Goal: Transaction & Acquisition: Book appointment/travel/reservation

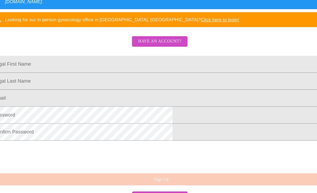
scroll to position [143, 0]
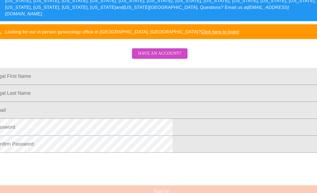
click at [148, 44] on span "Have an account?" at bounding box center [158, 47] width 38 height 7
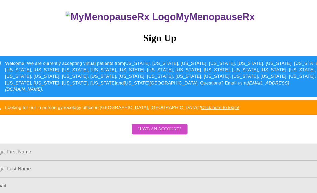
scroll to position [99, 0]
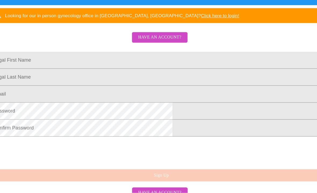
click at [167, 68] on input "Legal First Name" at bounding box center [159, 75] width 302 height 15
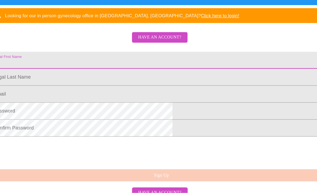
scroll to position [99, 0]
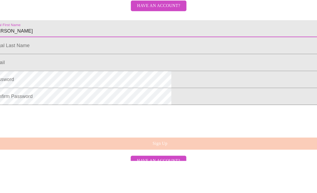
type input "[PERSON_NAME]"
click at [93, 83] on input "Legal First Name" at bounding box center [159, 90] width 302 height 15
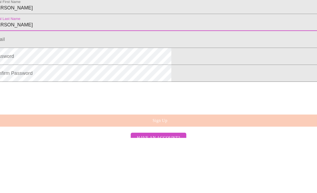
type input "Murphy"
click at [100, 98] on input "Legal First Name" at bounding box center [159, 105] width 302 height 15
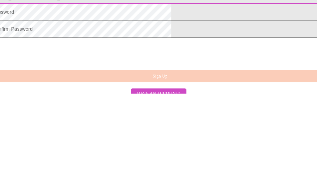
type input "Makinup@sbcglobal.net"
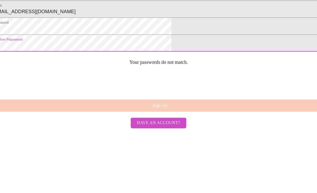
scroll to position [143, 0]
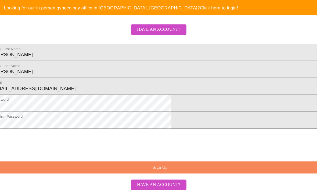
click at [158, 165] on button "Sign Up" at bounding box center [160, 170] width 302 height 11
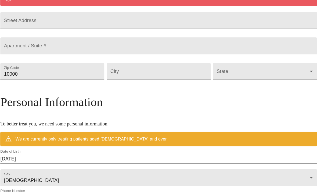
click at [97, 26] on input "Street Address" at bounding box center [159, 18] width 282 height 15
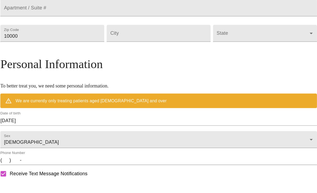
type input "998 Woodside Drive"
click at [86, 59] on input "10000" at bounding box center [64, 63] width 93 height 15
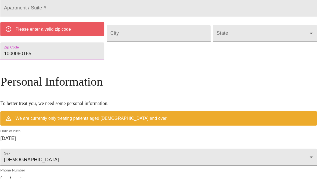
type input "1000060185"
click at [144, 56] on input "Street Address" at bounding box center [158, 63] width 93 height 15
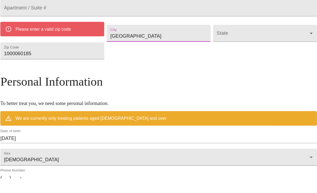
type input "West Chicago"
click at [211, 55] on body "MyMenopauseRx Welcome to MyMenopauseRx Since it's your first time here, you'll …" at bounding box center [158, 79] width 313 height 440
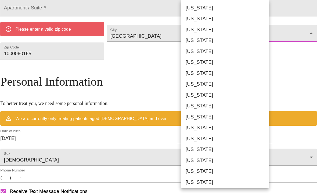
click at [178, 129] on li "[US_STATE]" at bounding box center [217, 134] width 79 height 10
type input "[US_STATE]"
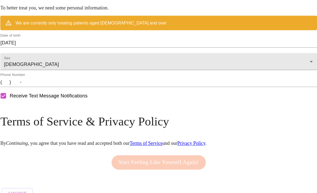
scroll to position [242, 0]
click at [46, 88] on input "(   )    -" at bounding box center [159, 84] width 282 height 9
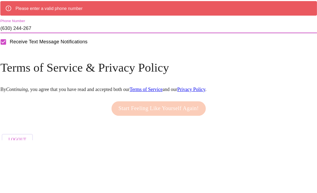
type input "(630) 244-2673"
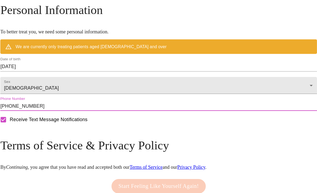
scroll to position [225, 0]
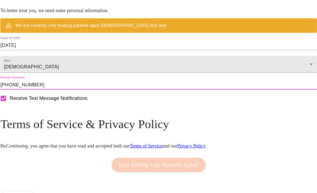
click at [52, 64] on input "09/22/2025" at bounding box center [159, 59] width 282 height 9
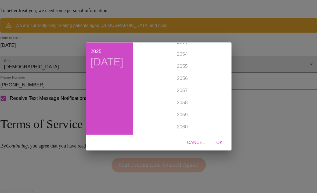
scroll to position [1676, 0]
click at [45, 63] on div "2025 Mon, Sep 22 1899 1900 1901 1902 1903 1904 1905 1906 1907 1908 1909 1910 19…" at bounding box center [158, 96] width 317 height 193
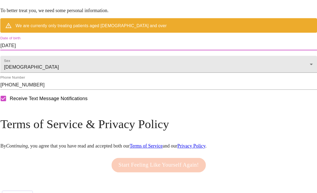
click at [52, 55] on input "09/22/2025" at bounding box center [159, 51] width 282 height 9
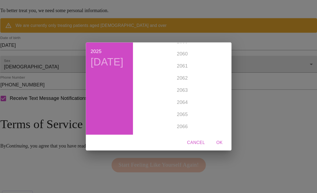
scroll to position [1744, 0]
click at [164, 62] on div "1899 1900 1901 1902 1903 1904 1905 1906 1907 1908 1909 1910 1911 1912 1913 1914…" at bounding box center [179, 89] width 83 height 81
click at [164, 61] on div "1962" at bounding box center [179, 66] width 83 height 11
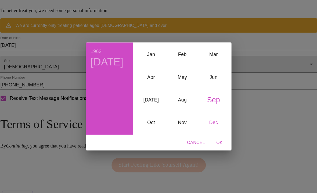
click at [194, 109] on div "Dec" at bounding box center [208, 119] width 28 height 20
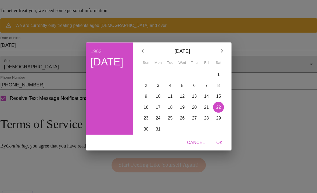
click at [153, 84] on span "3" at bounding box center [158, 86] width 10 height 5
click at [206, 134] on span "OK" at bounding box center [212, 137] width 13 height 7
type input "12/03/1962"
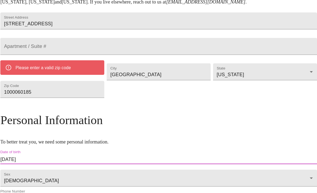
scroll to position [122, 0]
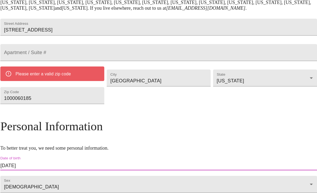
click at [73, 92] on input "1000060185" at bounding box center [64, 84] width 93 height 15
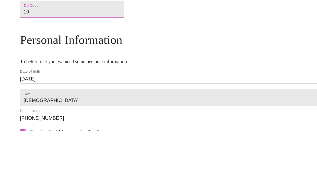
type input "1"
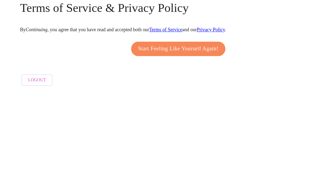
scroll to position [234, 0]
type input "60185"
click at [172, 151] on span "Start Feeling Like Yourself Again!" at bounding box center [159, 155] width 72 height 9
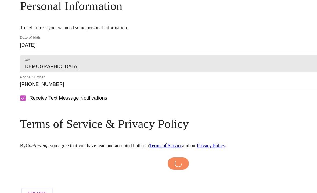
scroll to position [232, 0]
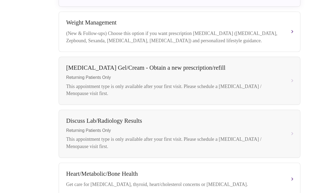
scroll to position [175, 0]
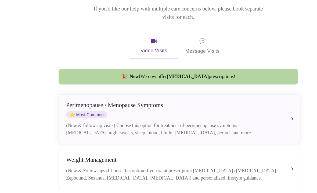
click at [249, 97] on div "[MEDICAL_DATA] / Menopause Symptoms ⭐ Most Common" at bounding box center [154, 97] width 191 height 15
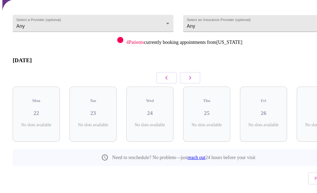
scroll to position [24, 0]
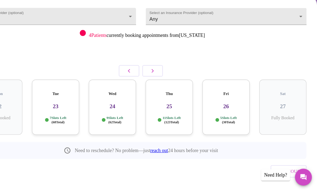
click at [268, 11] on body "MyMenopauseRx Confirm 1 / 5 Select a Provider (optional) Any Any Select an Insu…" at bounding box center [158, 92] width 313 height 228
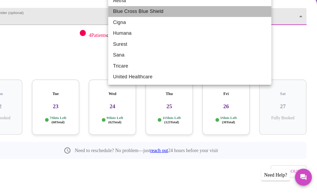
click at [130, 27] on li "Blue Cross Blue Shield" at bounding box center [202, 32] width 145 height 10
type input "Blue Cross Blue Shield"
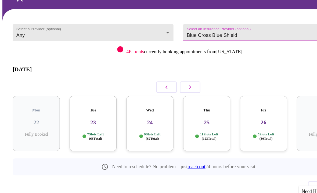
click at [149, 28] on body "MyMenopauseRx Confirm 1 / 5 Select a Provider (optional) Any Any Select an Insu…" at bounding box center [158, 92] width 313 height 228
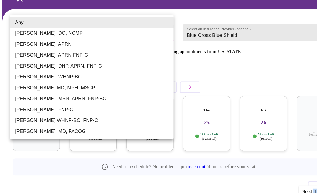
click at [259, 48] on div at bounding box center [158, 96] width 317 height 193
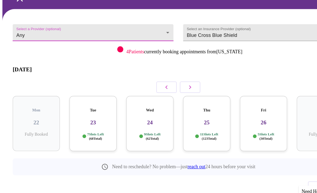
click at [148, 27] on body "MyMenopauseRx Confirm 1 / 5 Select a Provider (optional) Any Any Select an Insu…" at bounding box center [158, 92] width 313 height 228
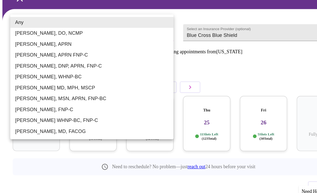
click at [36, 32] on li "Barbra S Hanna, DO, NCMP" at bounding box center [81, 37] width 145 height 10
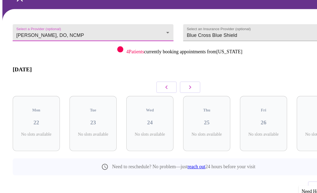
click at [169, 81] on icon "button" at bounding box center [169, 84] width 6 height 6
click at [173, 79] on button "button" at bounding box center [169, 84] width 18 height 10
click at [169, 81] on icon "button" at bounding box center [169, 84] width 6 height 6
click at [172, 79] on button "button" at bounding box center [169, 84] width 18 height 10
click at [171, 81] on icon "button" at bounding box center [169, 84] width 6 height 6
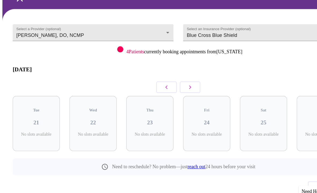
click at [172, 81] on icon "button" at bounding box center [169, 84] width 6 height 6
click at [171, 81] on icon "button" at bounding box center [169, 84] width 6 height 6
click at [172, 79] on button "button" at bounding box center [169, 84] width 18 height 10
click at [170, 81] on icon "button" at bounding box center [169, 84] width 6 height 6
click at [171, 81] on icon "button" at bounding box center [169, 84] width 6 height 6
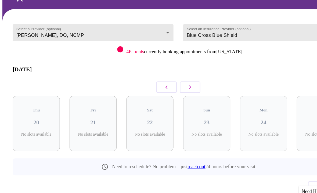
click at [169, 81] on icon "button" at bounding box center [169, 84] width 6 height 6
click at [172, 81] on icon "button" at bounding box center [169, 84] width 6 height 6
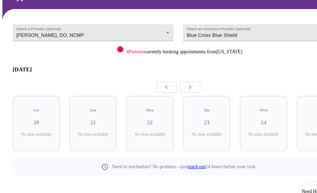
click at [172, 81] on icon "button" at bounding box center [169, 84] width 6 height 6
click at [174, 79] on button "button" at bounding box center [169, 84] width 18 height 10
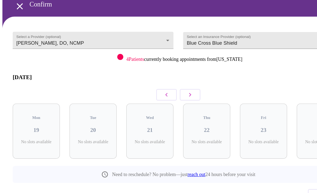
click at [178, 71] on div "January 2026" at bounding box center [158, 76] width 295 height 31
click at [178, 79] on button "button" at bounding box center [169, 84] width 18 height 10
click at [170, 82] on icon "button" at bounding box center [169, 84] width 6 height 6
click at [169, 81] on icon "button" at bounding box center [169, 84] width 6 height 6
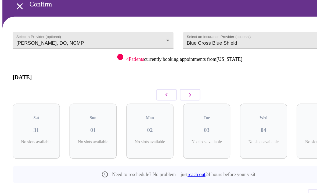
click at [172, 81] on icon "button" at bounding box center [169, 84] width 6 height 6
click at [148, 37] on body "MyMenopauseRx Confirm 1 / 5 Select a Provider (optional) Barbra S Hanna, DO, NC…" at bounding box center [158, 92] width 313 height 228
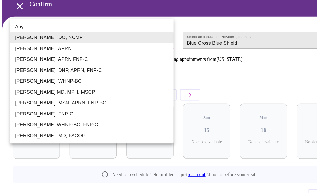
click at [23, 23] on li "Any" at bounding box center [81, 24] width 145 height 10
type input "Any"
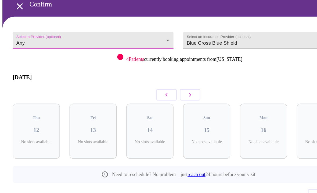
click at [151, 81] on icon "button" at bounding box center [148, 84] width 6 height 6
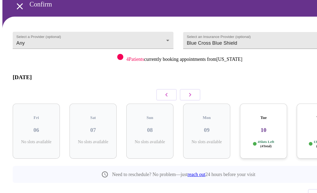
click at [151, 81] on icon "button" at bounding box center [148, 84] width 6 height 6
click at [148, 83] on icon "button" at bounding box center [148, 84] width 2 height 3
click at [149, 81] on icon "button" at bounding box center [148, 84] width 6 height 6
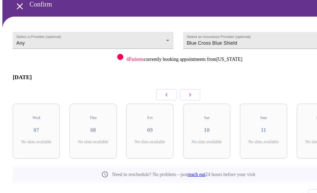
click at [148, 83] on icon "button" at bounding box center [148, 84] width 2 height 3
click at [148, 81] on icon "button" at bounding box center [148, 84] width 6 height 6
click at [148, 83] on icon "button" at bounding box center [148, 84] width 2 height 3
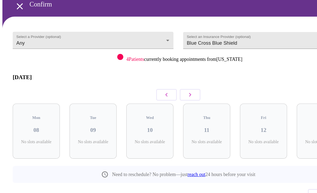
click at [148, 83] on icon "button" at bounding box center [148, 84] width 2 height 3
click at [146, 81] on icon "button" at bounding box center [148, 84] width 6 height 6
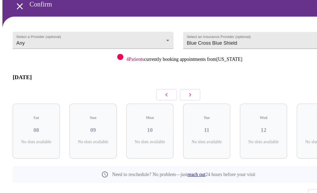
click at [146, 81] on icon "button" at bounding box center [148, 84] width 6 height 6
click at [143, 80] on button "button" at bounding box center [148, 84] width 18 height 10
click at [143, 81] on button "button" at bounding box center [148, 84] width 18 height 10
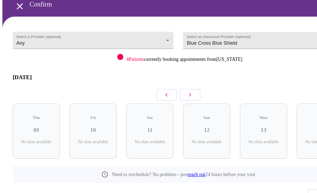
click at [143, 80] on button "button" at bounding box center [148, 84] width 18 height 10
click at [143, 81] on button "button" at bounding box center [148, 84] width 18 height 10
click at [174, 81] on button "button" at bounding box center [169, 84] width 18 height 10
click at [169, 81] on icon "button" at bounding box center [169, 84] width 6 height 6
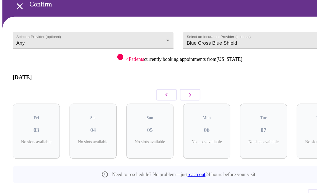
click at [173, 79] on button "button" at bounding box center [169, 84] width 18 height 10
click at [169, 83] on icon "button" at bounding box center [169, 84] width 2 height 3
click at [144, 81] on button "button" at bounding box center [148, 84] width 18 height 10
click at [149, 83] on icon "button" at bounding box center [148, 84] width 6 height 6
click at [149, 81] on icon "button" at bounding box center [148, 84] width 6 height 6
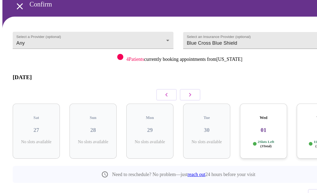
click at [150, 81] on icon "button" at bounding box center [148, 84] width 6 height 6
click at [174, 79] on button "button" at bounding box center [169, 84] width 18 height 10
click at [135, 99] on div "Mon 29 11 Slots Left ( 57 Total)" at bounding box center [133, 116] width 42 height 49
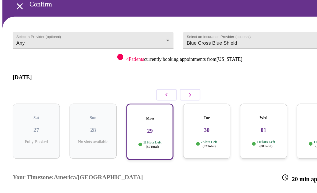
click at [141, 114] on h3 "29" at bounding box center [133, 117] width 32 height 6
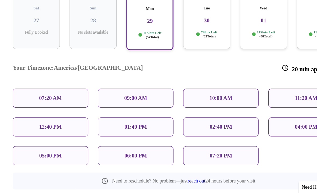
scroll to position [113, 0]
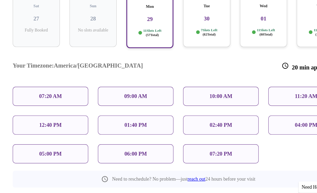
click at [122, 93] on p "09:00 AM" at bounding box center [121, 96] width 20 height 6
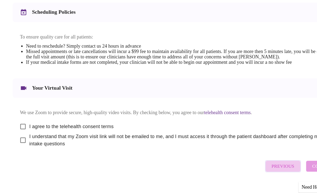
scroll to position [201, 0]
click at [18, 118] on input "I agree to the telehealth consent terms" at bounding box center [20, 123] width 11 height 11
checkbox input "true"
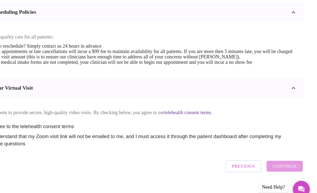
click at [255, 150] on div "Previous Continue" at bounding box center [271, 158] width 72 height 16
click at [252, 150] on div "Previous Continue" at bounding box center [271, 158] width 72 height 16
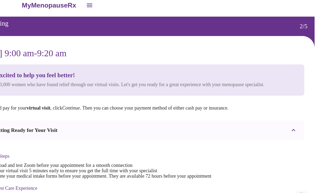
scroll to position [0, 0]
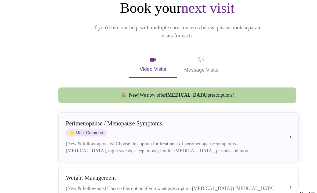
click at [112, 111] on div "[MEDICAL_DATA] / Menopause Symptoms ⭐ Most Common" at bounding box center [154, 118] width 191 height 15
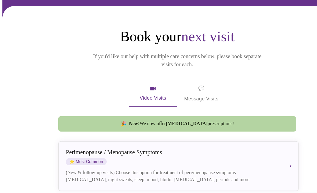
scroll to position [24, 0]
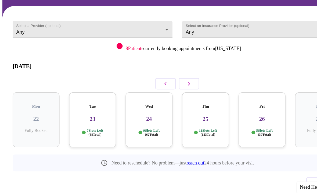
click at [78, 101] on div "Tue 23 7 Slots Left ( 68 Total)" at bounding box center [83, 116] width 42 height 49
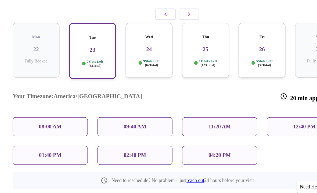
scroll to position [87, 0]
click at [180, 140] on div "04:20 PM" at bounding box center [196, 148] width 67 height 17
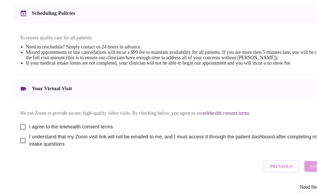
scroll to position [201, 0]
click at [19, 118] on input "I agree to the telehealth consent terms" at bounding box center [20, 123] width 11 height 11
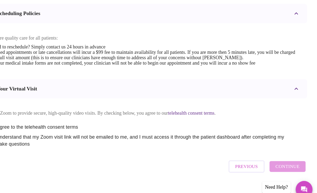
click at [258, 151] on div "Previous Continue" at bounding box center [271, 158] width 72 height 16
click at [262, 150] on div "Previous Continue" at bounding box center [271, 158] width 72 height 16
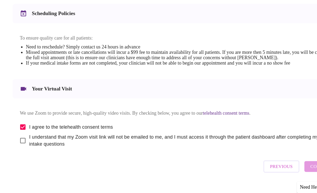
click at [45, 80] on div "Your Virtual Visit" at bounding box center [158, 88] width 295 height 17
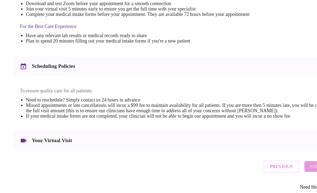
scroll to position [152, 0]
click at [54, 132] on h3 "Your Virtual Visit" at bounding box center [47, 135] width 36 height 6
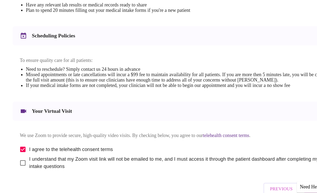
scroll to position [201, 0]
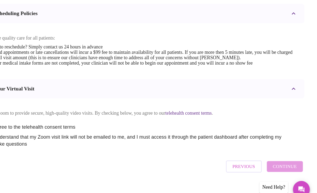
click at [258, 150] on div "Previous Continue" at bounding box center [271, 158] width 72 height 16
click at [255, 152] on div "Previous Continue" at bounding box center [271, 158] width 72 height 16
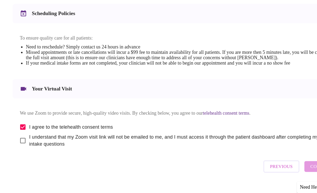
click at [17, 118] on input "I agree to the telehealth consent terms" at bounding box center [20, 123] width 11 height 11
click at [18, 118] on input "I agree to the telehealth consent terms" at bounding box center [20, 123] width 11 height 11
checkbox input "true"
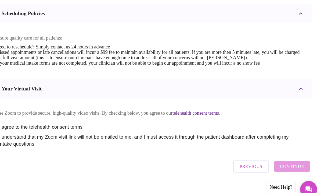
click at [265, 151] on div "Previous Continue" at bounding box center [271, 158] width 72 height 16
click at [265, 150] on div "Previous Continue" at bounding box center [271, 158] width 72 height 16
click at [260, 150] on div "Previous Continue" at bounding box center [271, 158] width 72 height 16
click at [261, 151] on div "Previous Continue" at bounding box center [271, 158] width 72 height 16
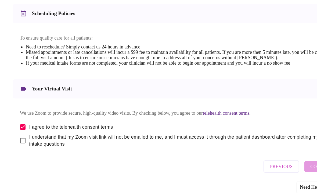
click at [254, 155] on span "Previous" at bounding box center [252, 158] width 20 height 7
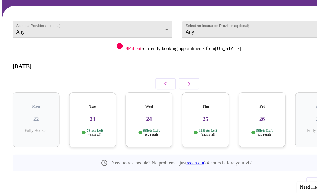
click at [83, 101] on div "Tue 23 7 Slots Left ( 68 Total)" at bounding box center [83, 116] width 42 height 49
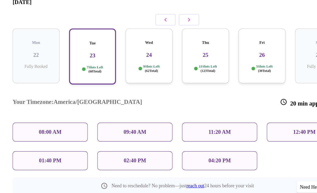
scroll to position [95, 0]
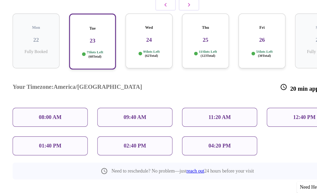
click at [196, 137] on p "04:20 PM" at bounding box center [197, 140] width 20 height 6
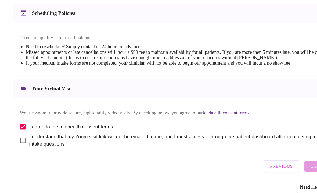
scroll to position [201, 0]
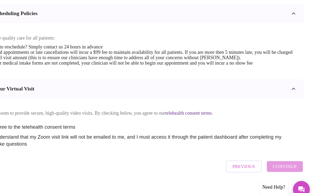
click at [256, 151] on div "Previous Continue" at bounding box center [271, 158] width 72 height 16
click at [252, 150] on div "Previous Continue" at bounding box center [271, 158] width 72 height 16
click at [257, 151] on div "Previous Continue" at bounding box center [271, 158] width 72 height 16
click at [236, 156] on button "Previous" at bounding box center [252, 158] width 32 height 11
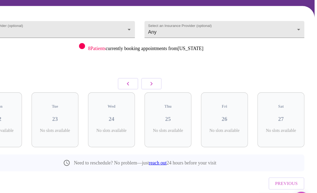
scroll to position [24, 0]
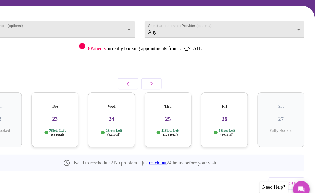
click at [128, 124] on p "9 Slots Left ( 62 Total)" at bounding box center [135, 128] width 15 height 8
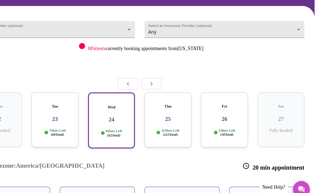
click at [62, 102] on div "Tue 23 7 Slots Left ( 68 Total)" at bounding box center [83, 116] width 42 height 49
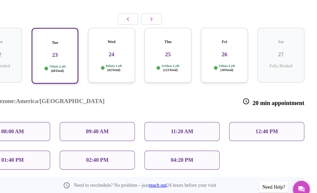
scroll to position [95, 0]
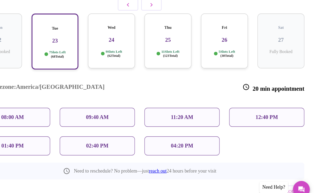
click at [187, 137] on p "04:20 PM" at bounding box center [197, 140] width 20 height 6
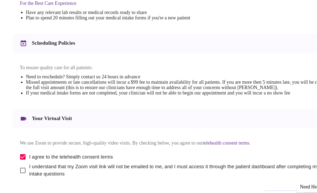
scroll to position [201, 0]
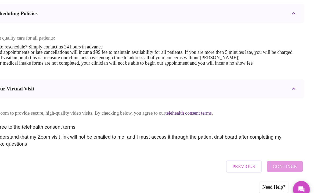
click at [257, 152] on div "Previous Continue" at bounding box center [271, 158] width 72 height 16
click at [256, 152] on div "Previous Continue" at bounding box center [271, 158] width 72 height 16
click at [255, 150] on div "Previous Continue" at bounding box center [271, 158] width 72 height 16
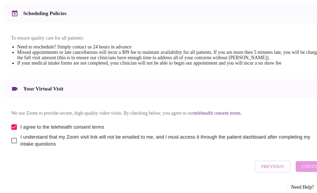
click at [246, 155] on span "Previous" at bounding box center [252, 158] width 20 height 7
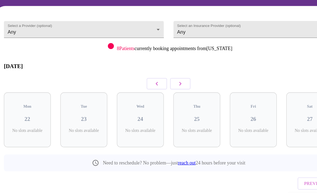
scroll to position [24, 0]
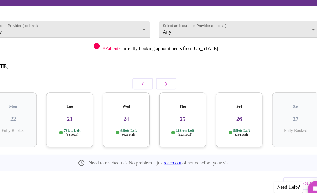
click at [62, 102] on div "Tue 23 7 Slots Left ( 68 Total)" at bounding box center [83, 116] width 42 height 49
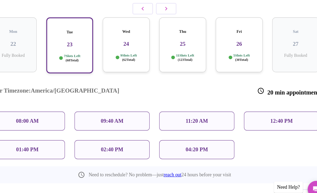
scroll to position [95, 0]
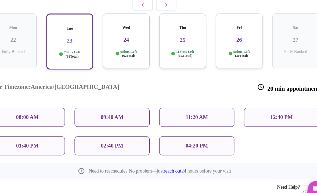
click at [180, 132] on div "04:20 PM" at bounding box center [196, 140] width 67 height 17
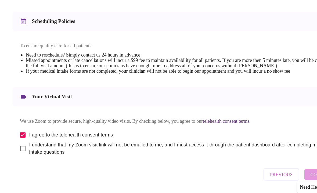
scroll to position [201, 0]
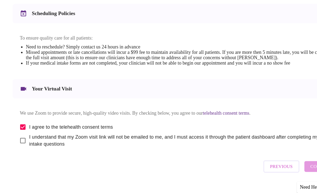
click at [17, 130] on input "I understand that my Zoom visit link will not be emailed to me, and I must acce…" at bounding box center [20, 135] width 11 height 11
checkbox input "true"
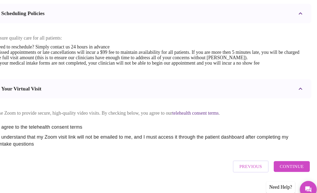
click at [273, 154] on button "Continue" at bounding box center [289, 159] width 32 height 10
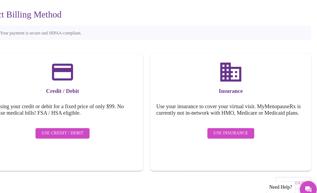
click at [218, 125] on span "Use Insurance" at bounding box center [233, 128] width 31 height 7
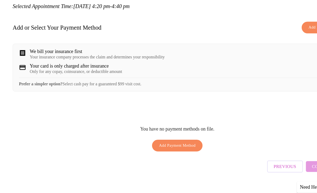
scroll to position [51, 0]
click at [159, 137] on span "Add Payment Method" at bounding box center [158, 140] width 33 height 6
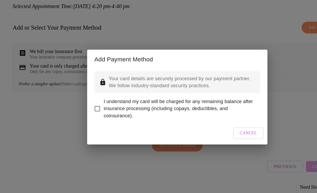
click at [89, 101] on input "I understand my card will be charged for any remaining balance after insurance …" at bounding box center [87, 106] width 11 height 11
checkbox input "true"
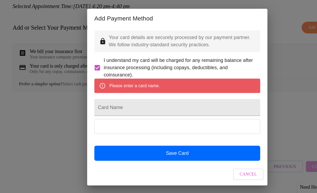
click at [186, 80] on div "Please enter a card name." at bounding box center [158, 86] width 148 height 13
click at [143, 102] on input "Card Name" at bounding box center [158, 105] width 148 height 15
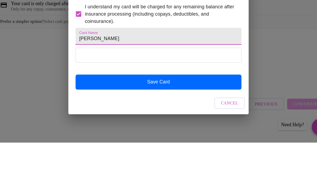
type input "[PERSON_NAME]"
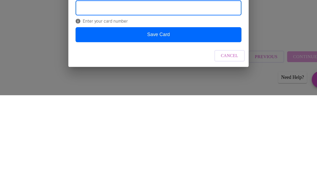
click at [215, 154] on span "Cancel" at bounding box center [223, 157] width 16 height 7
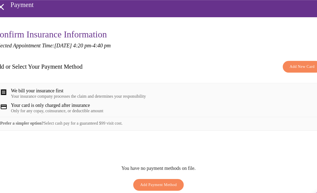
scroll to position [24, 0]
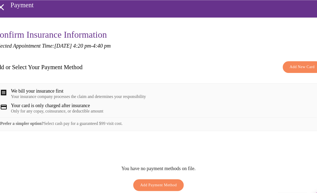
click at [276, 60] on span "Add New Card" at bounding box center [287, 60] width 22 height 6
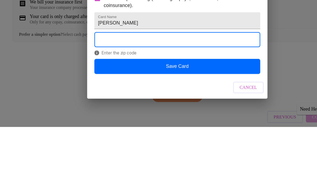
click at [161, 132] on button "Save Card" at bounding box center [158, 138] width 148 height 13
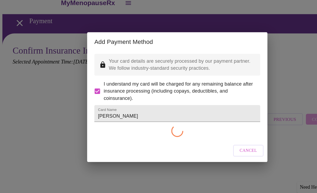
scroll to position [0, 0]
checkbox input "false"
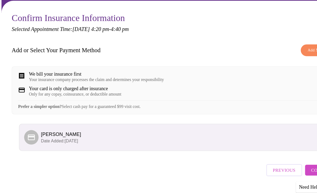
scroll to position [37, 0]
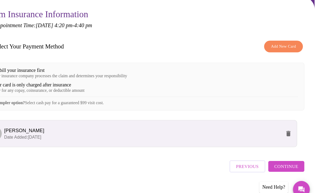
click at [279, 155] on span "Continue" at bounding box center [290, 158] width 22 height 7
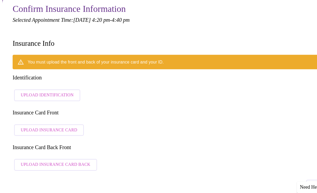
click at [48, 91] on span "Upload Identification" at bounding box center [42, 94] width 47 height 7
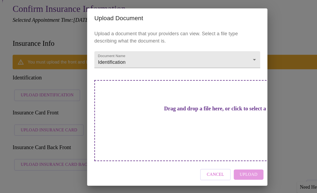
scroll to position [0, 0]
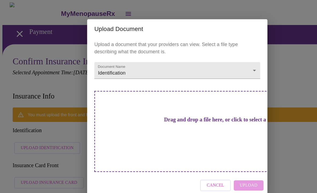
click at [190, 110] on h3 "Drag and drop a file here, or click to select a file" at bounding box center [196, 107] width 148 height 6
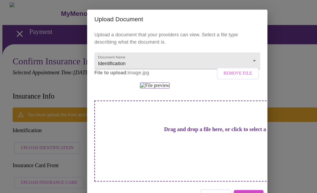
scroll to position [-6, 0]
click at [226, 175] on span "Upload" at bounding box center [223, 174] width 16 height 7
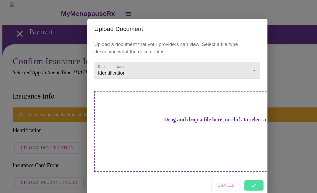
scroll to position [0, 0]
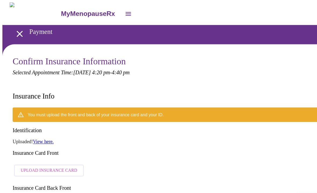
click at [52, 149] on span "Upload Insurance Card" at bounding box center [44, 152] width 51 height 7
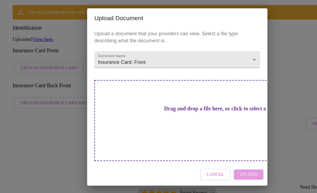
scroll to position [83, 0]
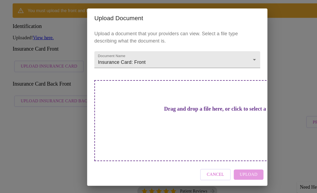
click at [167, 108] on h3 "Drag and drop a file here, or click to select a file" at bounding box center [196, 107] width 148 height 6
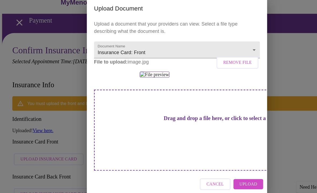
scroll to position [1, 0]
click at [223, 171] on span "Upload" at bounding box center [223, 174] width 16 height 7
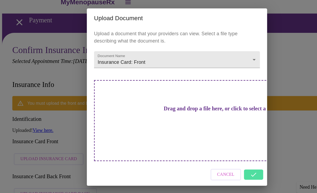
scroll to position [0, 0]
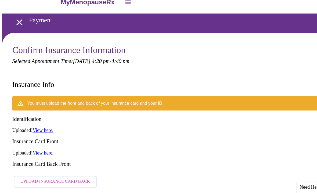
click at [38, 144] on link "View here." at bounding box center [39, 146] width 19 height 5
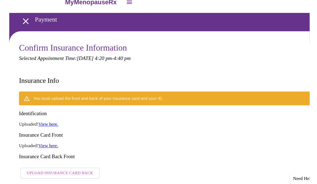
scroll to position [1, 0]
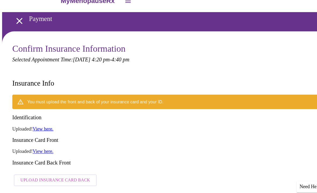
click at [62, 168] on span "Upload Insurance Card Back" at bounding box center [50, 171] width 62 height 7
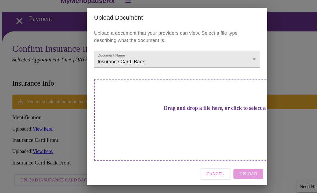
click at [225, 156] on div "Cancel Upload" at bounding box center [158, 166] width 161 height 20
click at [222, 156] on div "Cancel Upload" at bounding box center [158, 166] width 161 height 20
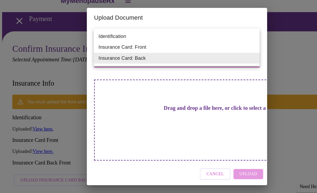
click at [114, 57] on li "Insurance Card: Back" at bounding box center [158, 62] width 148 height 10
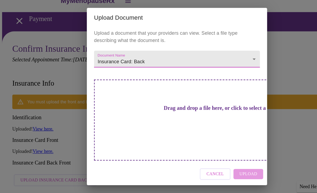
click at [189, 113] on div "Drag and drop a file here, or click to select a file" at bounding box center [196, 117] width 224 height 72
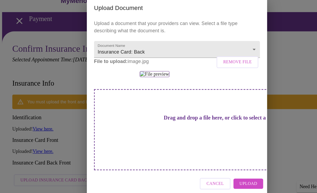
click at [225, 171] on span "Upload" at bounding box center [223, 174] width 16 height 7
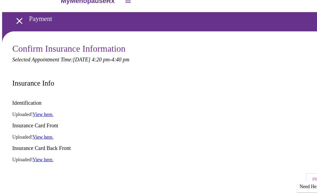
click at [39, 110] on link "View here." at bounding box center [39, 112] width 19 height 5
click at [24, 100] on h3 "Identification" at bounding box center [158, 103] width 295 height 6
click at [41, 110] on link "View here." at bounding box center [39, 112] width 19 height 5
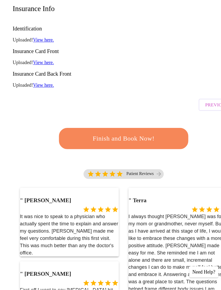
scroll to position [48, 0]
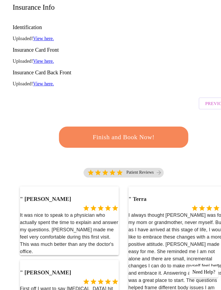
click at [126, 148] on span "Finish and Book Now!" at bounding box center [110, 153] width 100 height 10
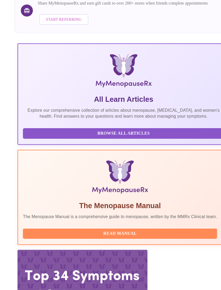
scroll to position [83, 0]
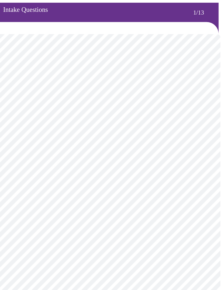
click at [181, 97] on body "MyMenopauseRx Intake Questions 1 / 13" at bounding box center [110, 249] width 216 height 494
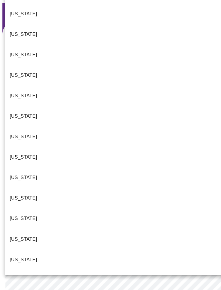
click at [13, 193] on p "[US_STATE]" at bounding box center [21, 215] width 24 height 6
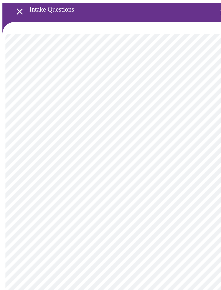
click at [167, 135] on body "MyMenopauseRx Intake Questions 1 / 13" at bounding box center [110, 247] width 216 height 491
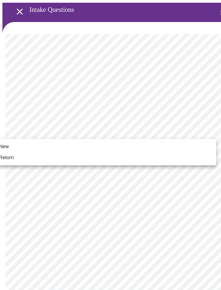
click at [6, 148] on span "New" at bounding box center [3, 151] width 9 height 6
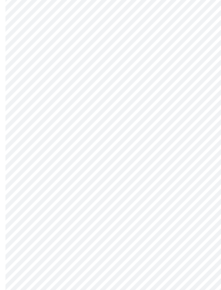
scroll to position [194, 0]
click at [107, 193] on body "MyMenopauseRx Intake Questions 1 / 13" at bounding box center [110, 49] width 216 height 483
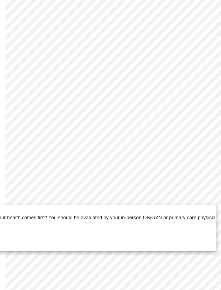
click at [129, 193] on p "Yes - Your health comes first! You should be evaluated by your in-person OB/GYN…" at bounding box center [162, 214] width 355 height 6
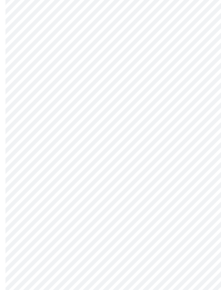
click at [73, 193] on body "MyMenopauseRx Intake Questions 1 / 13" at bounding box center [110, 51] width 216 height 480
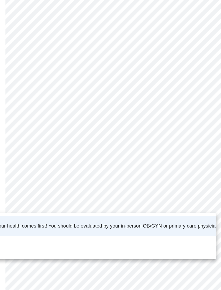
click at [144, 193] on p "Yes - Your health comes first! You should be evaluated by your in-person OB/GYN…" at bounding box center [162, 221] width 355 height 6
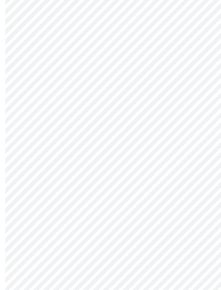
click at [110, 193] on body "MyMenopauseRx Intake Questions 1 / 13" at bounding box center [110, 51] width 216 height 480
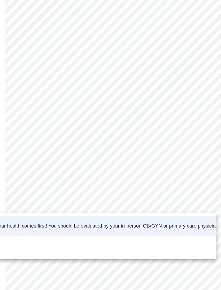
click at [70, 193] on span "Yes - Your health comes first! You should be evaluated by your in-person OB/GYN…" at bounding box center [162, 221] width 355 height 15
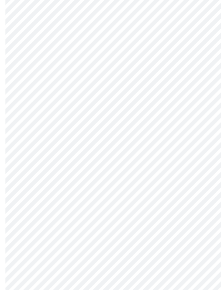
click at [173, 193] on body "MyMenopauseRx Intake Questions 1 / 13" at bounding box center [110, 51] width 216 height 480
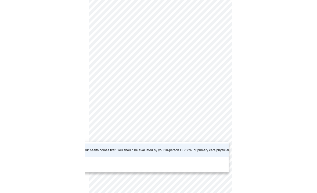
scroll to position [288, 0]
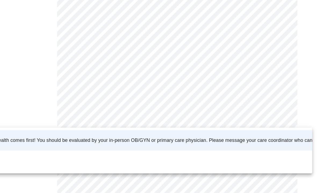
click at [189, 154] on div at bounding box center [158, 96] width 317 height 193
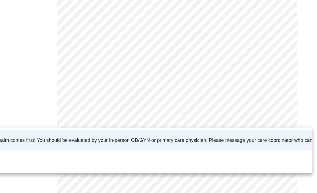
click at [93, 144] on li "No" at bounding box center [125, 153] width 309 height 18
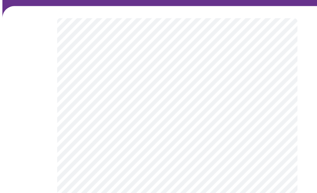
scroll to position [43, 0]
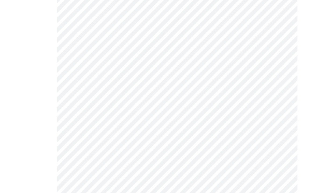
click at [254, 55] on body "MyMenopauseRx Intake Questions 2 / 13" at bounding box center [158, 120] width 313 height 323
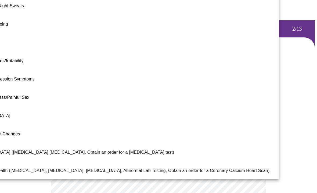
scroll to position [0, 0]
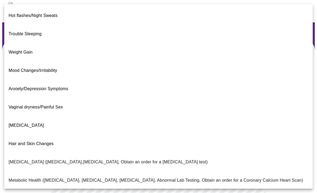
click at [132, 43] on li "Weight Gain" at bounding box center [175, 52] width 342 height 18
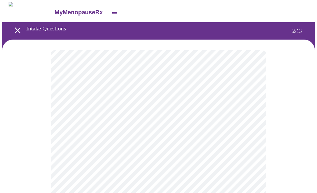
click at [249, 114] on body "MyMenopauseRx Intake Questions 2 / 13" at bounding box center [158, 162] width 313 height 320
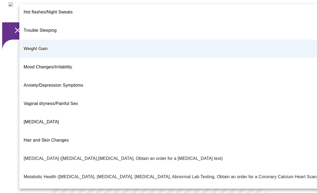
scroll to position [4, 0]
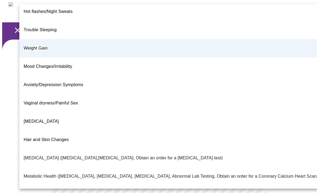
click at [51, 39] on li "Weight Gain" at bounding box center [170, 48] width 303 height 18
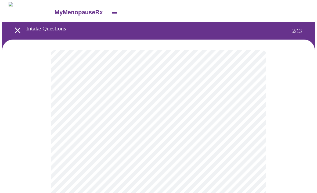
click at [252, 116] on body "MyMenopauseRx Intake Questions 2 / 13" at bounding box center [158, 162] width 313 height 320
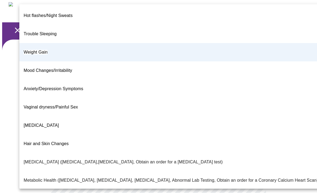
click at [41, 123] on span "[MEDICAL_DATA]" at bounding box center [41, 125] width 35 height 5
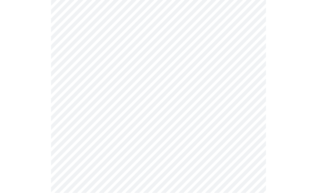
scroll to position [87, 0]
click at [253, 79] on body "MyMenopauseRx Intake Questions 2 / 13" at bounding box center [158, 76] width 313 height 320
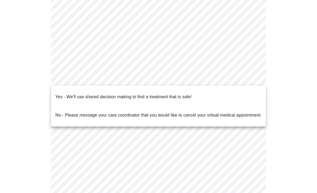
click at [155, 95] on p "Yes - We'll use shared decision making to find a treatment that is safe!" at bounding box center [123, 97] width 136 height 6
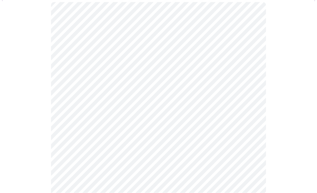
scroll to position [48, 0]
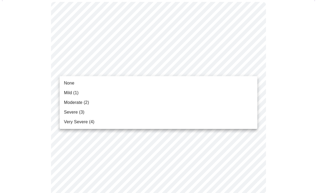
click at [68, 83] on span "None" at bounding box center [69, 83] width 10 height 6
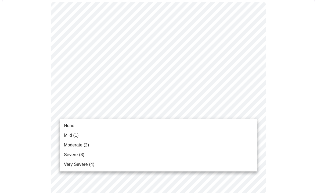
click at [70, 134] on span "Mild (1)" at bounding box center [71, 135] width 15 height 6
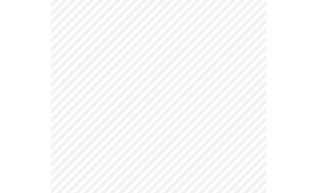
scroll to position [92, 0]
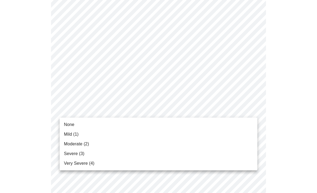
click at [76, 144] on span "Moderate (2)" at bounding box center [76, 144] width 25 height 6
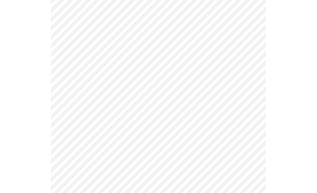
scroll to position [176, 0]
click at [253, 67] on body "MyMenopauseRx Intake Questions 3 / 13" at bounding box center [158, 171] width 313 height 691
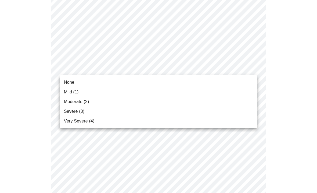
click at [74, 101] on span "Moderate (2)" at bounding box center [76, 101] width 25 height 6
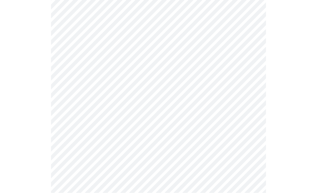
scroll to position [233, 0]
click at [253, 47] on body "MyMenopauseRx Intake Questions 3 / 13" at bounding box center [158, 111] width 313 height 684
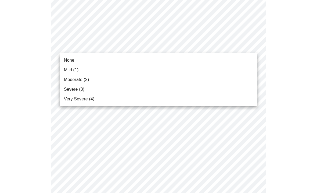
scroll to position [234, 0]
click at [70, 69] on span "Mild (1)" at bounding box center [71, 70] width 15 height 6
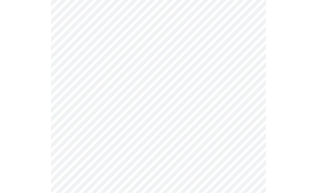
scroll to position [262, 0]
click at [250, 52] on body "MyMenopauseRx Intake Questions 3 / 13" at bounding box center [158, 78] width 313 height 676
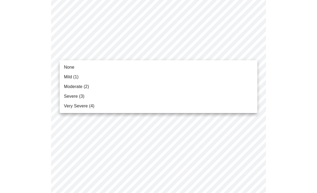
click at [68, 78] on span "Mild (1)" at bounding box center [71, 77] width 15 height 6
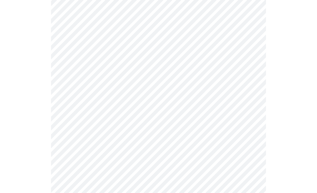
scroll to position [299, 0]
click at [247, 59] on body "MyMenopauseRx Intake Questions 3 / 13" at bounding box center [158, 37] width 313 height 669
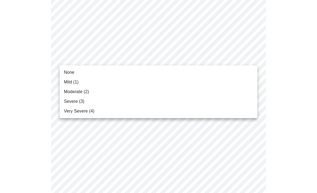
click at [77, 92] on span "Moderate (2)" at bounding box center [76, 92] width 25 height 6
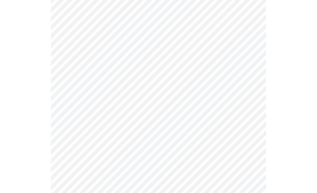
scroll to position [336, 0]
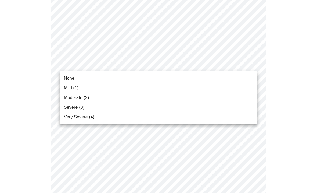
click at [77, 118] on span "Very Severe (4)" at bounding box center [79, 117] width 30 height 6
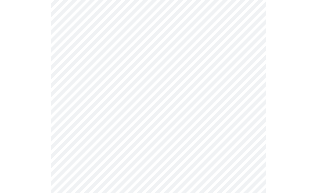
scroll to position [376, 0]
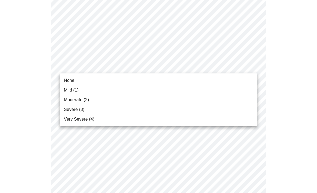
scroll to position [376, 0]
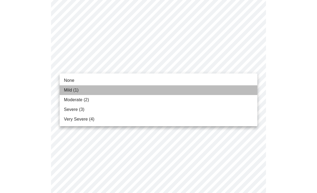
click at [71, 90] on span "Mild (1)" at bounding box center [71, 90] width 15 height 6
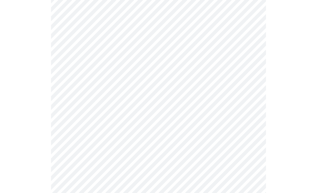
scroll to position [424, 0]
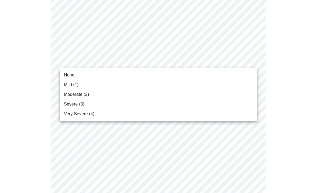
click at [77, 93] on span "Moderate (2)" at bounding box center [76, 94] width 25 height 6
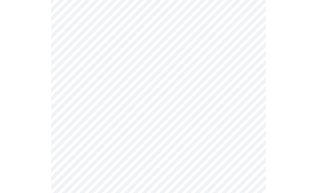
scroll to position [435, 0]
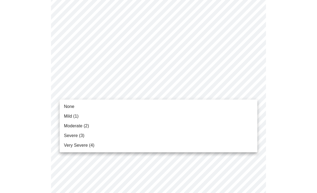
click at [75, 137] on span "Severe (3)" at bounding box center [74, 135] width 20 height 6
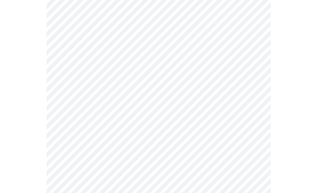
scroll to position [286, 0]
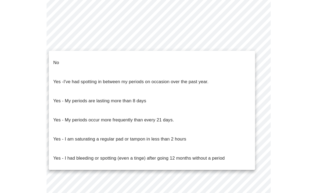
click at [58, 57] on p "No" at bounding box center [61, 60] width 6 height 6
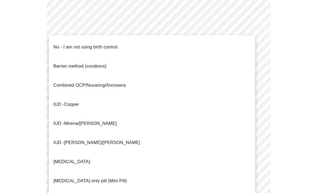
click at [69, 42] on p "No - I am not using birth control." at bounding box center [89, 45] width 63 height 6
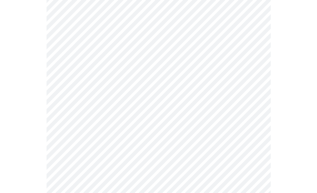
scroll to position [327, 0]
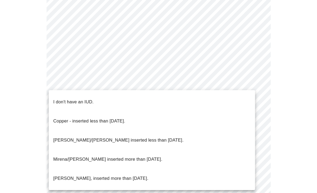
click at [67, 94] on p "I don't have an IUD." at bounding box center [77, 97] width 39 height 6
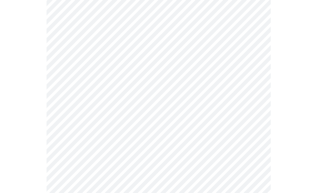
scroll to position [324, 0]
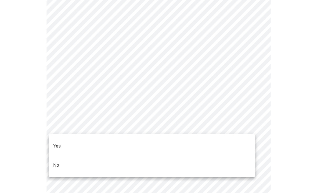
click at [59, 150] on li "No" at bounding box center [152, 158] width 198 height 18
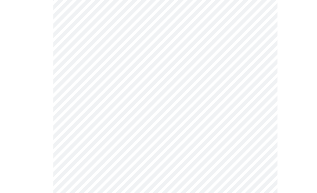
scroll to position [72, 0]
click at [230, 66] on body "MyMenopauseRx Intake Questions 5 / 13" at bounding box center [158, 147] width 313 height 435
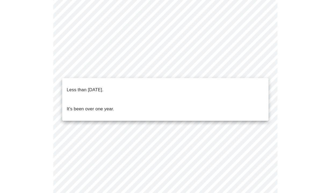
click at [99, 83] on p "Less than [DATE]." at bounding box center [81, 86] width 35 height 6
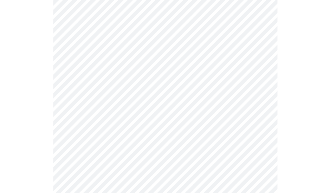
scroll to position [130, 0]
click at [254, 58] on body "MyMenopauseRx Intake Questions 5 / 13" at bounding box center [158, 88] width 313 height 432
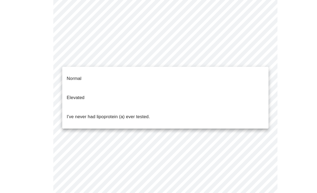
click at [287, 38] on div at bounding box center [158, 96] width 317 height 193
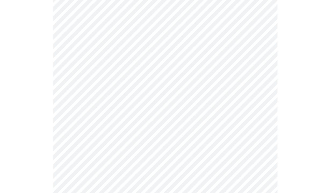
scroll to position [142, 0]
click at [253, 46] on body "MyMenopauseRx Intake Questions 5 / 13" at bounding box center [158, 76] width 313 height 432
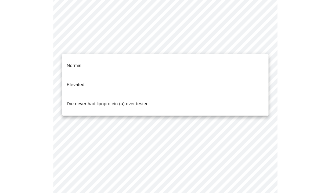
click at [128, 96] on p "I've never had lipoprotein (a) ever tested." at bounding box center [104, 99] width 80 height 6
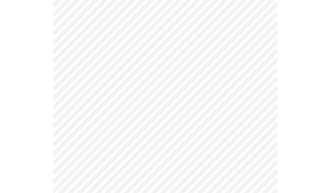
scroll to position [171, 0]
click at [281, 65] on div at bounding box center [158, 58] width 313 height 380
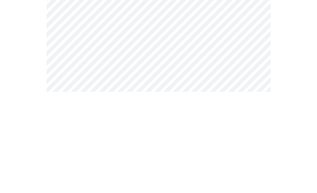
scroll to position [191, 0]
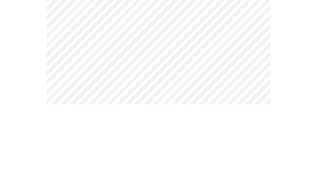
click at [270, 33] on div at bounding box center [158, 33] width 313 height 369
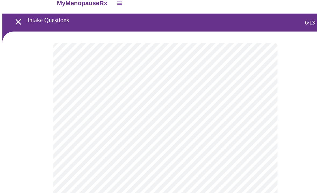
scroll to position [17, 0]
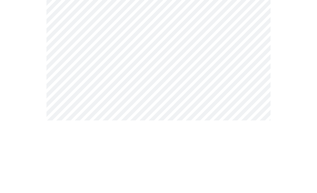
click at [246, 61] on body "MyMenopauseRx Intake Questions 6 / 13" at bounding box center [158, 128] width 313 height 287
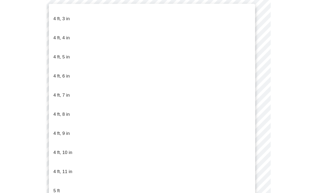
scroll to position [271, 0]
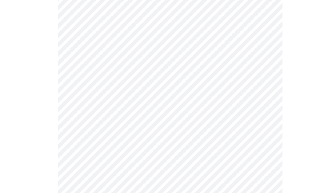
scroll to position [1360, 0]
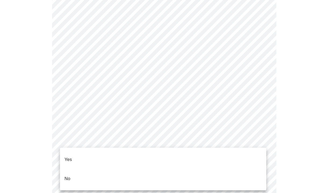
click at [65, 168] on p "No" at bounding box center [66, 171] width 6 height 6
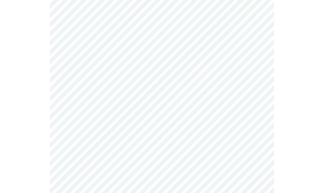
scroll to position [322, 0]
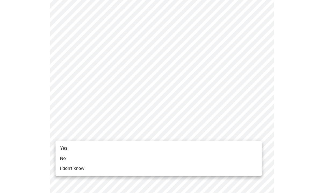
click at [61, 150] on span "No" at bounding box center [64, 151] width 6 height 6
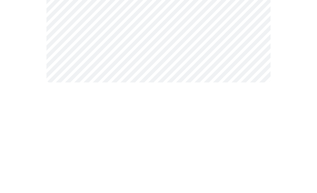
scroll to position [0, 0]
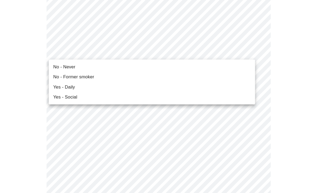
click at [69, 63] on span "No - Never" at bounding box center [68, 64] width 21 height 6
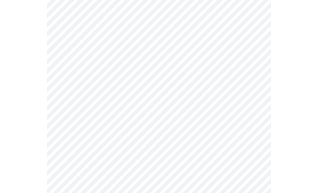
scroll to position [500, 0]
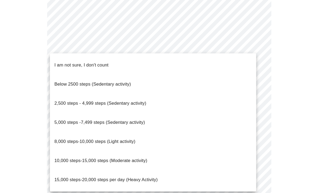
click at [125, 96] on p "2,500 steps - 4,999 steps (Sedentary activity)" at bounding box center [102, 99] width 88 height 6
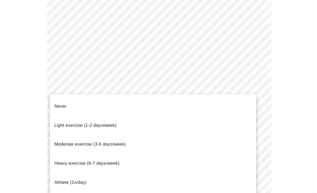
click at [100, 118] on span "Light exercise (1-2 days/week)" at bounding box center [88, 120] width 60 height 5
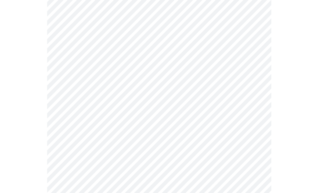
scroll to position [501, 0]
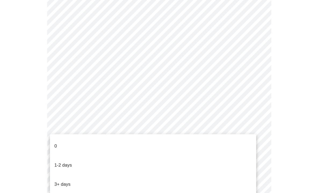
click at [61, 155] on p "1-2 days" at bounding box center [66, 158] width 17 height 6
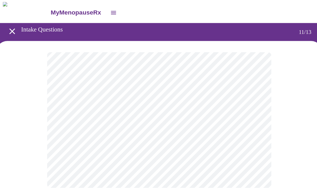
scroll to position [0, 0]
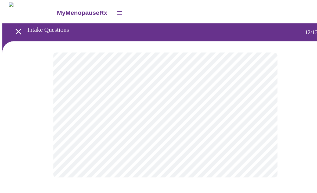
click at [237, 111] on body "MyMenopauseRx Intake Questions 12 / 13" at bounding box center [158, 91] width 313 height 179
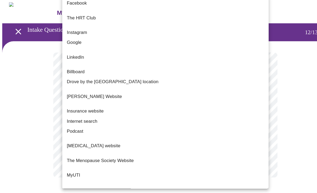
click at [86, 184] on span "Referral from your physician" at bounding box center [91, 186] width 55 height 5
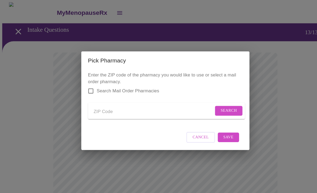
click at [122, 106] on input "Send a message to your care team" at bounding box center [147, 107] width 115 height 9
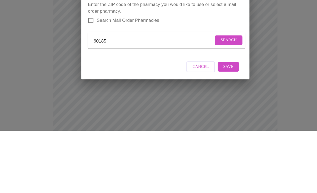
type input "60185"
click at [222, 103] on span "Search" at bounding box center [220, 106] width 16 height 7
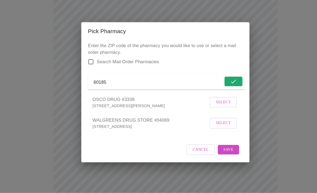
click at [121, 126] on p "[STREET_ADDRESS]" at bounding box center [144, 128] width 111 height 5
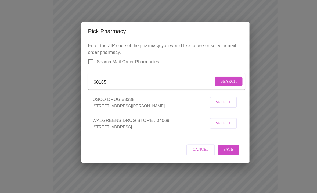
click at [215, 123] on span "Select" at bounding box center [214, 126] width 14 height 7
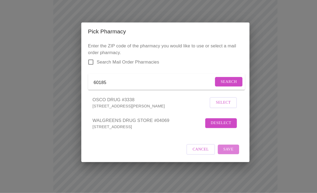
click at [221, 148] on span "Save" at bounding box center [219, 151] width 10 height 7
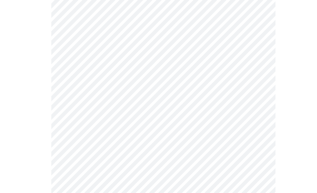
scroll to position [473, 0]
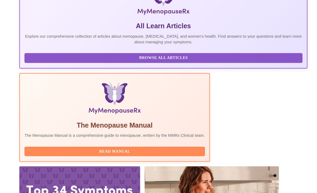
scroll to position [143, 0]
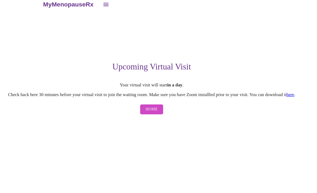
click at [292, 96] on link "here" at bounding box center [292, 98] width 8 height 5
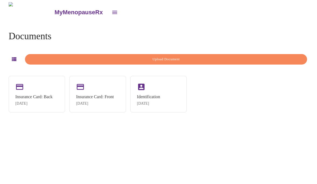
click at [166, 92] on div "Identification [DATE]" at bounding box center [158, 94] width 56 height 37
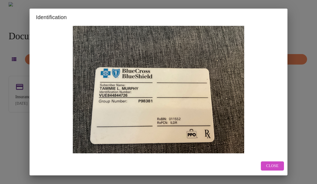
scroll to position [17, 0]
click at [271, 163] on span "Close" at bounding box center [273, 166] width 12 height 7
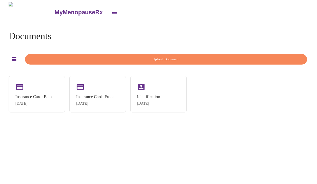
click at [160, 104] on div "Sep 22, 2025" at bounding box center [148, 103] width 23 height 4
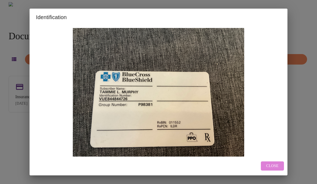
click at [273, 170] on button "Close" at bounding box center [272, 165] width 23 height 9
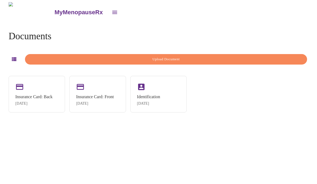
click at [178, 57] on span "Upload Document" at bounding box center [166, 59] width 270 height 6
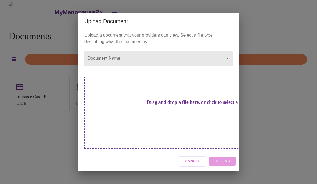
click at [186, 105] on h3 "Drag and drop a file here, or click to select a file" at bounding box center [196, 103] width 148 height 6
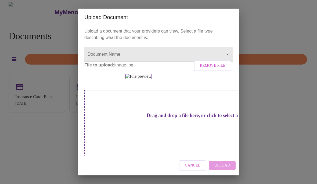
click at [230, 166] on div "Cancel Upload" at bounding box center [158, 165] width 161 height 20
click at [152, 79] on img at bounding box center [138, 76] width 26 height 5
click at [227, 55] on body "MyMenopauseRx Documents Upload Document Insurance Card: Back Sep 22, 2025 Insur…" at bounding box center [158, 94] width 313 height 184
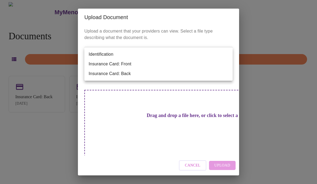
click at [104, 54] on li "Identification" at bounding box center [158, 54] width 148 height 10
type input "Identification"
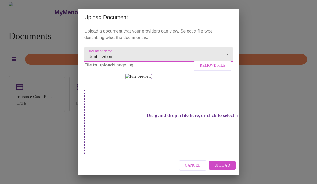
click at [228, 167] on span "Upload" at bounding box center [223, 165] width 16 height 7
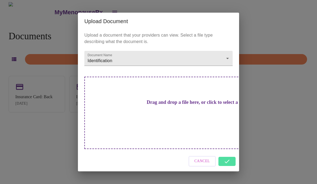
click at [203, 158] on span "Cancel" at bounding box center [203, 161] width 16 height 7
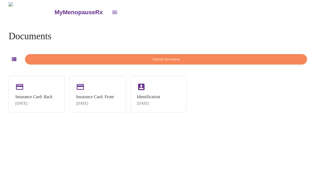
click at [160, 103] on div "Sep 22, 2025" at bounding box center [148, 103] width 23 height 4
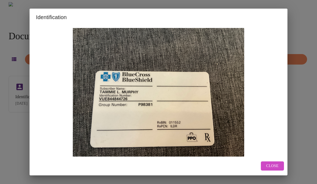
click at [278, 164] on span "Close" at bounding box center [273, 166] width 12 height 7
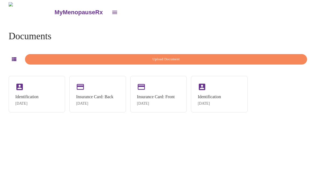
click at [42, 101] on div "Identification Sep 22, 2025" at bounding box center [37, 94] width 56 height 37
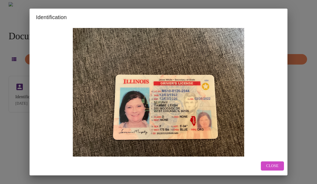
click at [273, 168] on span "Close" at bounding box center [273, 166] width 12 height 7
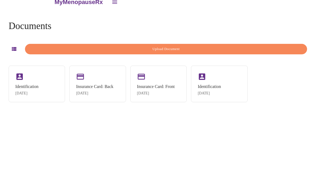
scroll to position [0, 0]
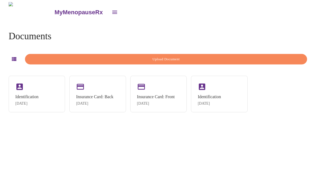
click at [165, 60] on span "Upload Document" at bounding box center [166, 59] width 270 height 6
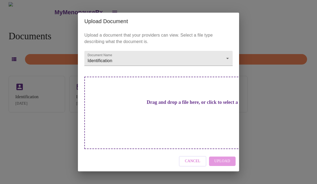
click at [195, 164] on span "Cancel" at bounding box center [193, 161] width 16 height 7
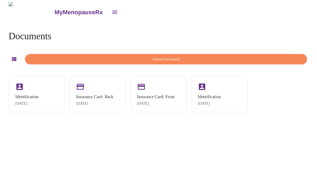
click at [165, 58] on span "Upload Document" at bounding box center [166, 59] width 270 height 6
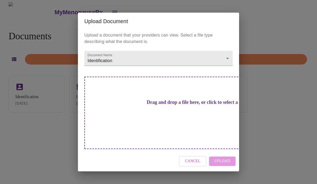
click at [200, 159] on span "Cancel" at bounding box center [193, 161] width 16 height 7
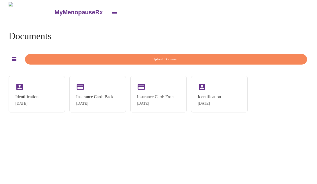
click at [221, 99] on div "Identification Sep 22, 2025" at bounding box center [209, 99] width 23 height 11
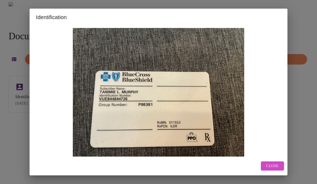
click at [271, 169] on span "Close" at bounding box center [273, 166] width 12 height 7
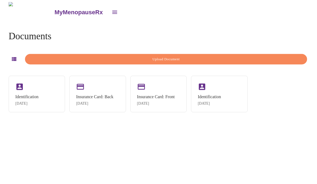
click at [13, 60] on icon "button" at bounding box center [14, 59] width 6 height 6
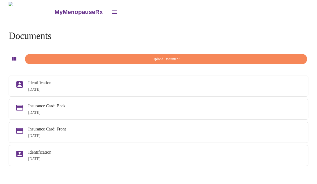
click at [254, 106] on div "Insurance Card: Back" at bounding box center [165, 106] width 274 height 5
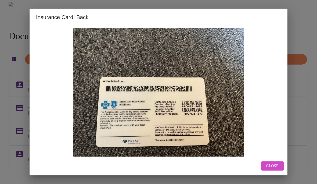
click at [272, 169] on span "Close" at bounding box center [273, 166] width 12 height 7
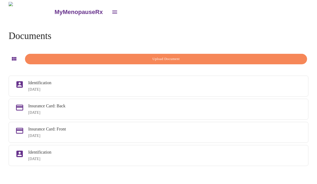
click at [177, 138] on div "Sep 22, 2025" at bounding box center [165, 136] width 274 height 4
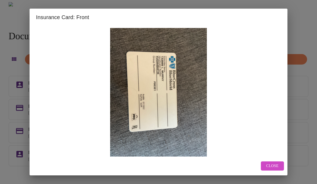
click at [275, 169] on span "Close" at bounding box center [273, 166] width 12 height 7
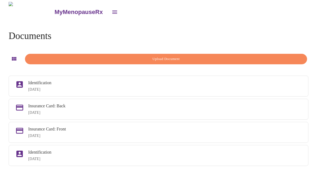
click at [31, 34] on h4 "Documents" at bounding box center [30, 36] width 43 height 11
click at [13, 60] on icon "button" at bounding box center [14, 59] width 6 height 6
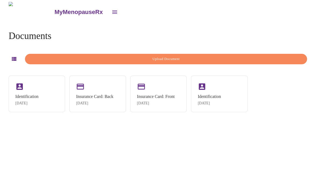
click at [112, 11] on icon "open drawer" at bounding box center [114, 12] width 5 height 3
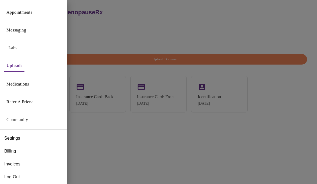
click at [23, 87] on link "Medications" at bounding box center [17, 84] width 23 height 8
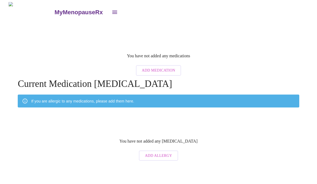
click at [160, 67] on span "Add Medication" at bounding box center [158, 70] width 33 height 7
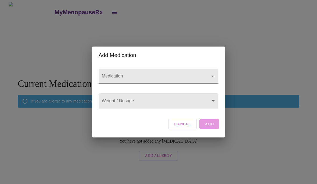
click at [211, 79] on icon "Open" at bounding box center [213, 76] width 6 height 6
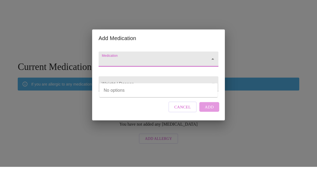
scroll to position [21, 0]
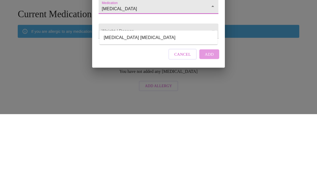
type input "vigamox"
click at [210, 30] on body "MyMenopauseRx You have not added any medications Add Medication Current Medicat…" at bounding box center [158, 82] width 313 height 161
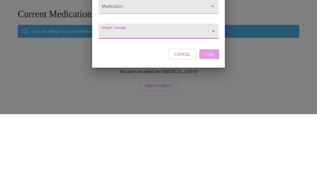
scroll to position [21, 0]
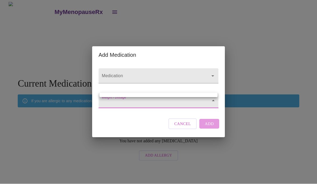
click at [135, 101] on div at bounding box center [158, 92] width 317 height 184
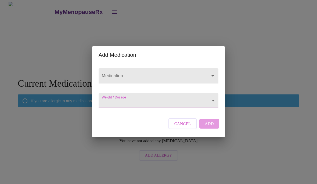
click at [133, 100] on body "MyMenopauseRx You have not added any medications Add Medication Current Medicat…" at bounding box center [158, 82] width 313 height 161
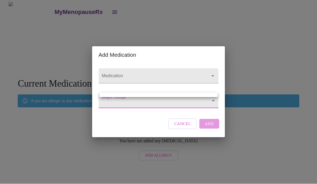
click at [216, 104] on div at bounding box center [158, 92] width 317 height 184
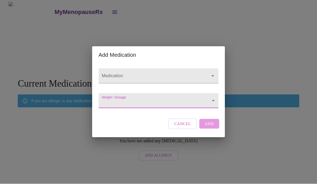
click at [140, 100] on body "MyMenopauseRx You have not added any medications Add Medication Current Medicat…" at bounding box center [158, 82] width 313 height 161
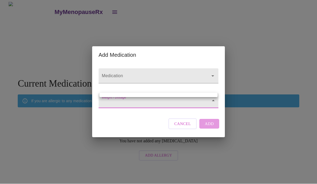
click at [186, 133] on div at bounding box center [158, 92] width 317 height 184
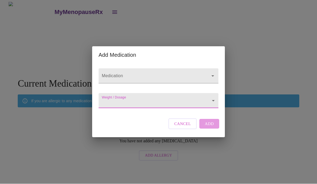
click at [185, 127] on span "Cancel" at bounding box center [183, 124] width 17 height 7
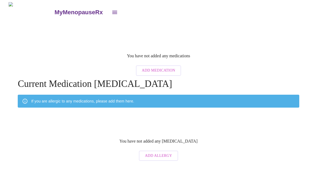
click at [157, 67] on span "Add Medication" at bounding box center [158, 70] width 33 height 7
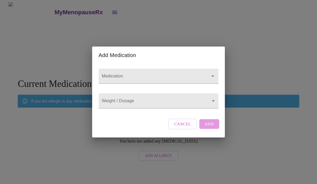
click at [211, 73] on icon "Open" at bounding box center [213, 76] width 6 height 6
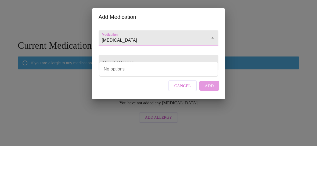
type input "vigamox"
click at [211, 61] on body "MyMenopauseRx You have not added any medications Add Medication Current Medicat…" at bounding box center [158, 82] width 313 height 161
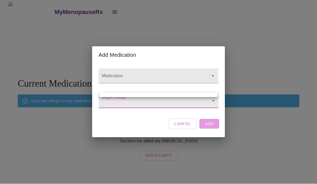
click at [212, 131] on div at bounding box center [158, 92] width 317 height 184
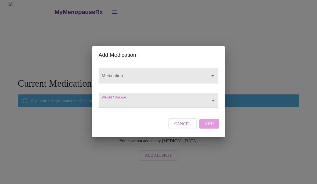
click at [206, 103] on body "MyMenopauseRx You have not added any medications Add Medication Current Medicat…" at bounding box center [158, 82] width 313 height 161
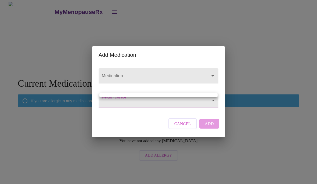
click at [143, 94] on ul at bounding box center [159, 95] width 118 height 4
click at [117, 95] on ul at bounding box center [159, 95] width 118 height 4
click at [137, 89] on div at bounding box center [158, 92] width 317 height 184
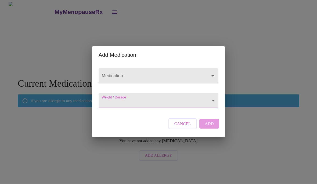
click at [137, 89] on div "Weight / Dosage ​" at bounding box center [159, 100] width 124 height 22
click at [126, 106] on body "MyMenopauseRx You have not added any medications Add Medication Current Medicat…" at bounding box center [158, 82] width 313 height 161
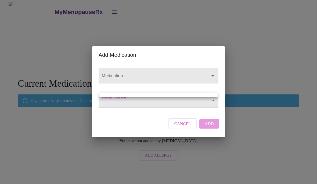
click at [171, 101] on div at bounding box center [158, 92] width 317 height 184
click at [212, 73] on icon "Open" at bounding box center [213, 76] width 6 height 6
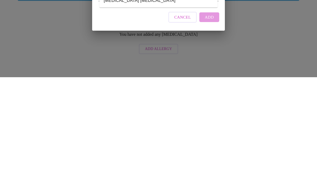
type input "vigamox"
click at [213, 116] on div "Cancel Add" at bounding box center [194, 124] width 54 height 16
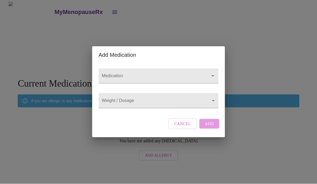
click at [213, 73] on icon "Open" at bounding box center [213, 76] width 6 height 6
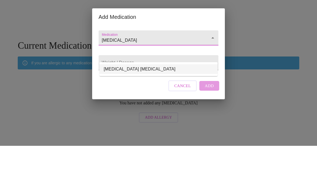
click at [140, 102] on li "Vigamox Ophthalmic Solution" at bounding box center [159, 107] width 118 height 10
type input "Vigamox Ophthalmic Solution"
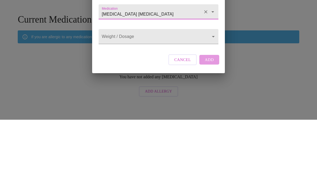
click at [213, 37] on body "MyMenopauseRx You have not added any medications Add Medication Current Medicat…" at bounding box center [158, 82] width 313 height 161
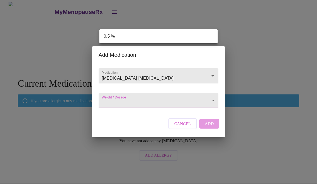
click at [188, 106] on div at bounding box center [158, 92] width 317 height 184
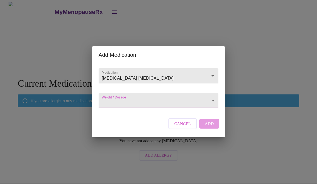
click at [214, 103] on body "MyMenopauseRx You have not added any medications Add Medication Current Medicat…" at bounding box center [158, 82] width 313 height 161
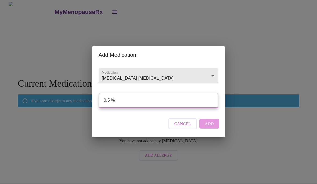
click at [211, 129] on div at bounding box center [158, 92] width 317 height 184
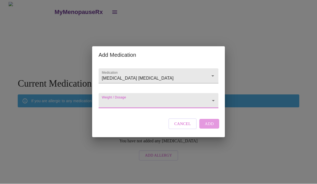
click at [214, 101] on body "MyMenopauseRx You have not added any medications Add Medication Current Medicat…" at bounding box center [158, 82] width 313 height 161
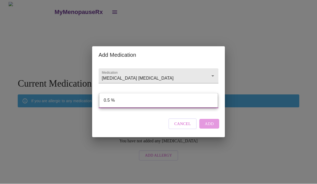
click at [138, 98] on li "0.5 %" at bounding box center [159, 101] width 118 height 10
type input "0.5 %"
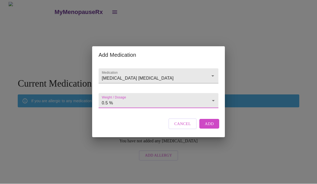
click at [212, 128] on span "Add" at bounding box center [209, 124] width 9 height 7
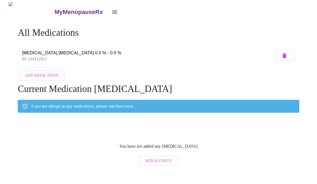
click at [34, 73] on span "Add Medication" at bounding box center [41, 76] width 33 height 7
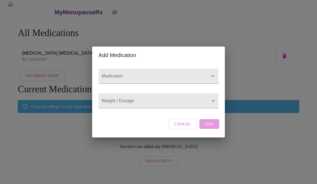
click at [213, 76] on icon "Open" at bounding box center [213, 76] width 3 height 1
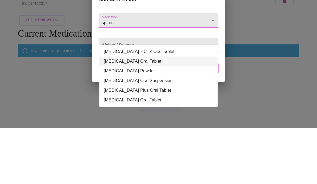
click at [133, 112] on li "Spironolactone Oral Tablet" at bounding box center [159, 117] width 118 height 10
type input "Spironolactone Oral Tablet"
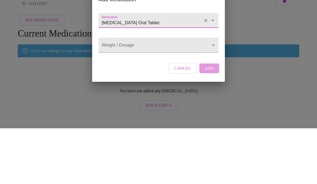
click at [213, 47] on body "MyMenopauseRx All Medications Vigamox Ophthalmic Solution 0.5 % - 0.5 % ID: 114…" at bounding box center [158, 85] width 313 height 167
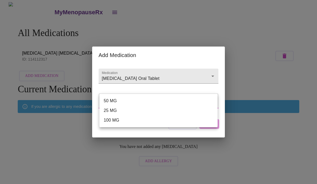
click at [113, 111] on li "25 MG" at bounding box center [159, 111] width 118 height 10
type input "25 MG"
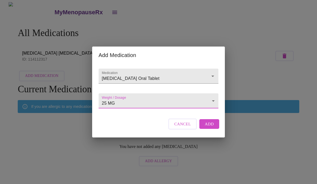
click at [209, 128] on span "Add" at bounding box center [209, 124] width 9 height 7
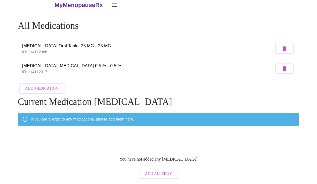
click at [38, 86] on span "Add Medication" at bounding box center [41, 89] width 33 height 7
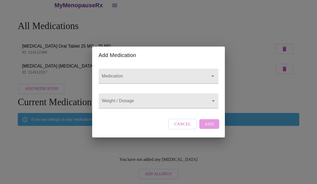
click at [211, 73] on icon "Open" at bounding box center [213, 76] width 6 height 6
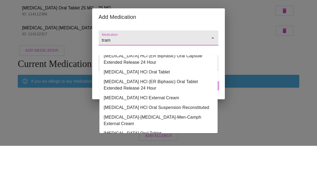
scroll to position [34, 0]
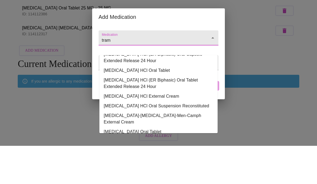
click at [135, 104] on li "traMADol HCl Oral Tablet" at bounding box center [159, 109] width 118 height 10
type input "traMADol HCl Oral Tablet"
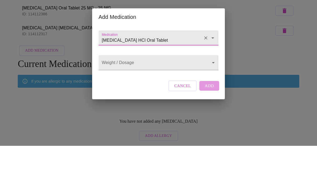
click at [211, 61] on body "MyMenopauseRx All Medications Spironolactone Oral Tablet 25 MG - 25 MG ID: 1141…" at bounding box center [158, 88] width 313 height 187
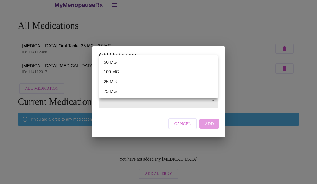
click at [109, 61] on li "50 MG" at bounding box center [159, 63] width 118 height 10
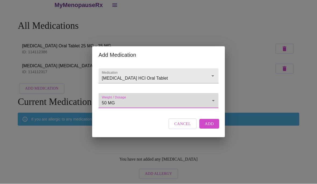
type input "50 MG"
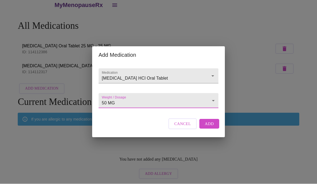
click at [210, 128] on span "Add" at bounding box center [209, 124] width 9 height 7
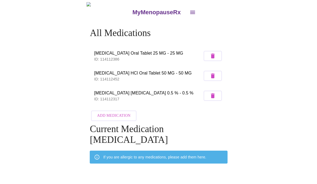
scroll to position [21, 0]
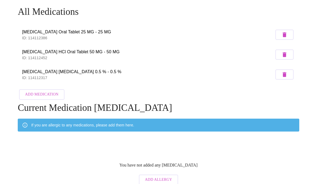
click at [40, 96] on span "Add Medication" at bounding box center [41, 94] width 33 height 7
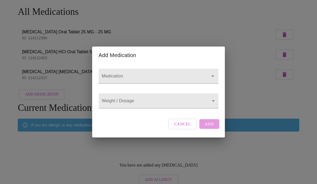
click at [155, 74] on input "Medication" at bounding box center [151, 79] width 100 height 10
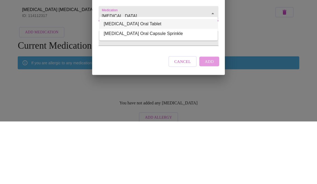
click at [125, 82] on li "Entresto Oral Tablet" at bounding box center [159, 87] width 118 height 10
type input "Entresto Oral Tablet"
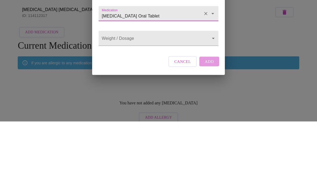
click at [212, 38] on body "MyMenopauseRx All Medications Spironolactone Oral Tablet 25 MG - 25 MG ID: 1141…" at bounding box center [158, 84] width 313 height 207
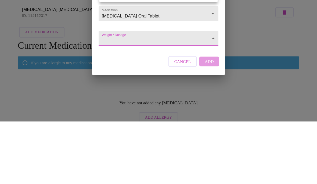
scroll to position [26, 0]
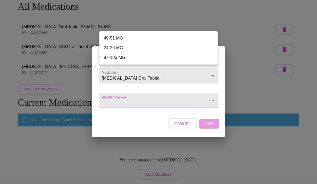
click at [111, 38] on li "49-51 MG" at bounding box center [159, 39] width 118 height 10
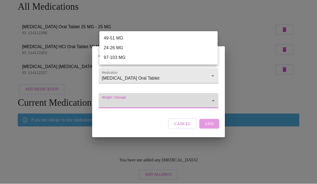
type input "49-51 MG"
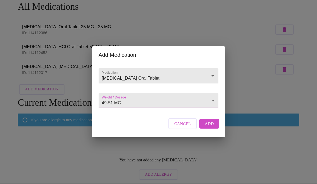
click at [212, 128] on span "Add" at bounding box center [209, 124] width 9 height 7
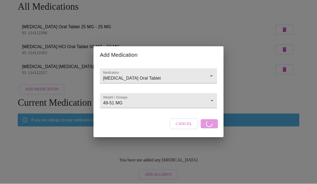
scroll to position [26, 0]
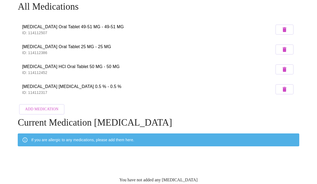
click at [43, 108] on span "Add Medication" at bounding box center [41, 109] width 33 height 7
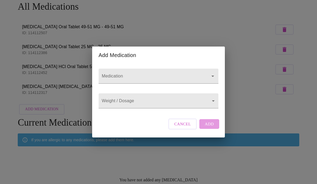
click at [208, 75] on div at bounding box center [159, 76] width 120 height 15
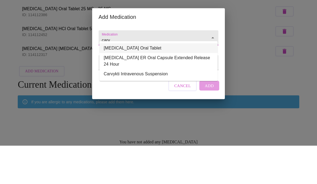
click at [129, 82] on li "Carvedilol Oral Tablet" at bounding box center [159, 87] width 118 height 10
type input "Carvedilol Oral Tablet"
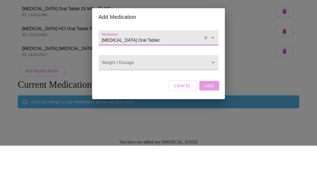
click at [213, 65] on body "MyMenopauseRx All Medications Entresto Oral Tablet 49-51 MG - 49-51 MG ID: 1141…" at bounding box center [158, 89] width 313 height 227
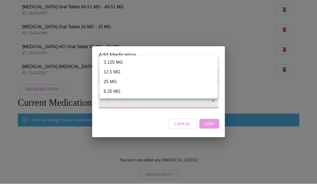
click at [112, 94] on li "6.25 MG" at bounding box center [159, 92] width 118 height 10
type input "6.25 MG"
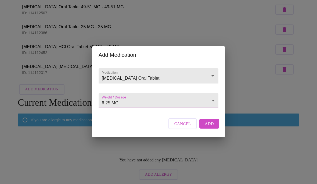
click at [212, 128] on span "Add" at bounding box center [209, 124] width 9 height 7
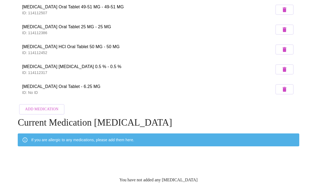
scroll to position [46, 0]
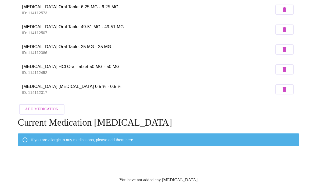
click at [43, 108] on span "Add Medication" at bounding box center [41, 109] width 33 height 7
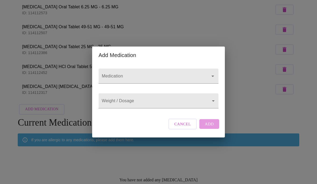
click at [210, 74] on div at bounding box center [209, 76] width 14 height 8
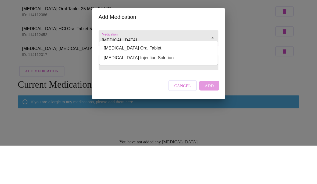
click at [122, 82] on li "Bumex Oral Tablet" at bounding box center [159, 87] width 118 height 10
type input "Bumex Oral Tablet"
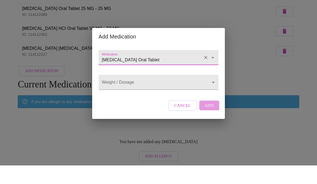
scroll to position [66, 0]
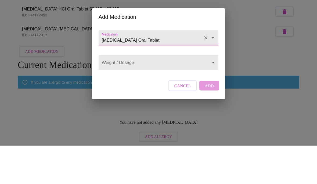
click at [211, 63] on body "MyMenopauseRx All Medications Carvedilol Oral Tablet 6.25 MG - 6.25 MG ID: 1141…" at bounding box center [158, 60] width 313 height 246
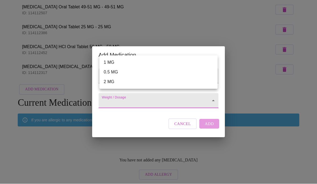
click at [110, 62] on li "1 MG" at bounding box center [159, 63] width 118 height 10
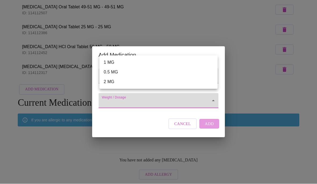
type input "1 MG"
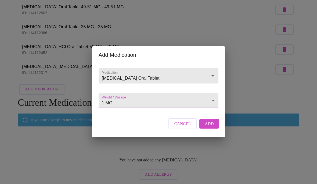
click at [211, 128] on span "Add" at bounding box center [209, 124] width 9 height 7
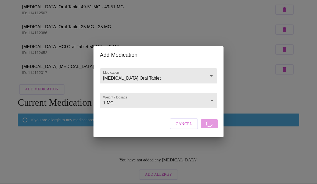
scroll to position [66, 0]
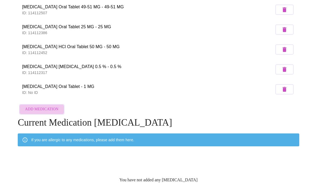
click at [41, 107] on span "Add Medication" at bounding box center [41, 109] width 33 height 7
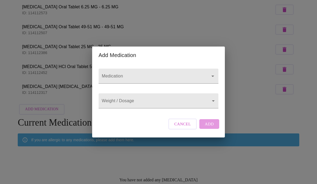
click at [213, 74] on button "Open" at bounding box center [213, 76] width 8 height 8
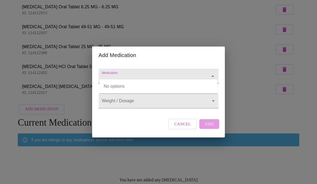
scroll to position [66, 0]
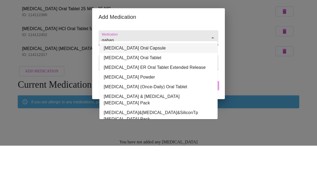
click at [139, 82] on li "Gabapentin Oral Capsule" at bounding box center [159, 87] width 118 height 10
type input "Gabapentin Oral Capsule"
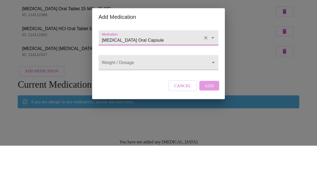
click at [212, 65] on body "MyMenopauseRx All Medications Bumex Oral Tablet 1 MG - 1 MG ID: 114112638 Carve…" at bounding box center [158, 69] width 313 height 266
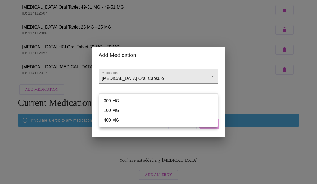
click at [113, 112] on li "100 MG" at bounding box center [159, 111] width 118 height 10
type input "100 MG"
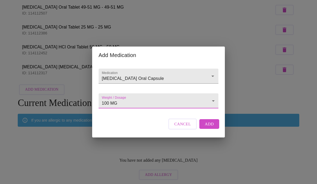
click at [211, 128] on span "Add" at bounding box center [209, 124] width 9 height 7
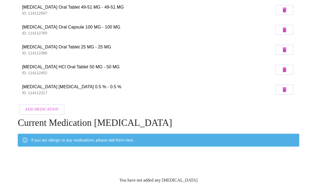
click at [42, 109] on span "Add Medication" at bounding box center [41, 109] width 33 height 7
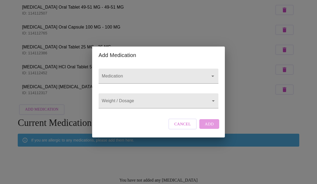
click at [192, 74] on input "Medication" at bounding box center [151, 79] width 100 height 10
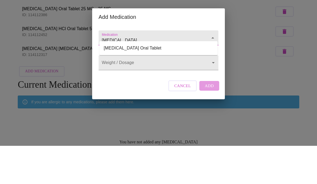
click at [118, 82] on li "Jardiance Oral Tablet" at bounding box center [159, 87] width 118 height 10
type input "Jardiance Oral Tablet"
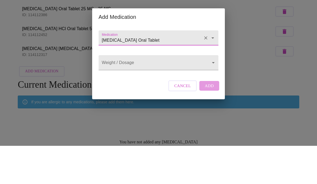
click at [209, 62] on body "MyMenopauseRx All Medications Bumex Oral Tablet 1 MG - 1 MG ID: 114112638 Carve…" at bounding box center [158, 59] width 313 height 286
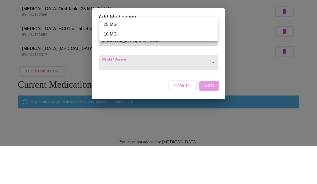
scroll to position [106, 0]
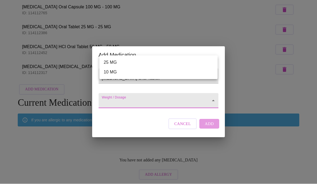
click at [112, 75] on li "10 MG" at bounding box center [159, 73] width 118 height 10
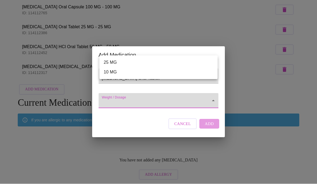
type input "10 MG"
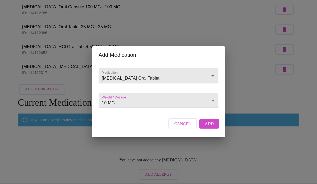
click at [210, 128] on span "Add" at bounding box center [209, 124] width 9 height 7
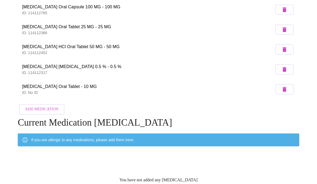
scroll to position [106, 0]
click at [46, 108] on span "Add Medication" at bounding box center [41, 109] width 33 height 7
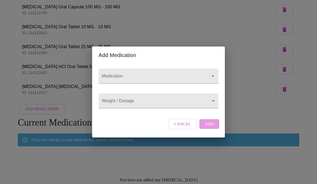
click at [196, 74] on input "Medication" at bounding box center [151, 79] width 100 height 10
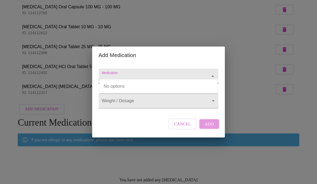
scroll to position [106, 0]
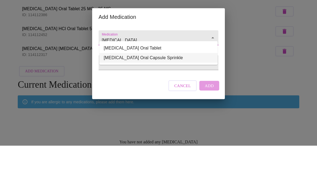
click at [211, 91] on li "Entresto Oral Capsule Sprinkle" at bounding box center [159, 96] width 118 height 10
type input "Entresto Oral Capsule Sprinkle"
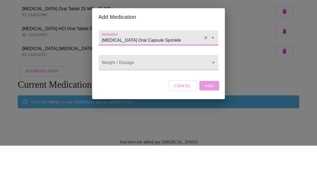
click at [205, 73] on icon "Clear" at bounding box center [205, 75] width 5 height 5
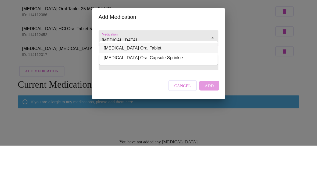
click at [123, 82] on li "Entresto Oral Tablet" at bounding box center [159, 87] width 118 height 10
type input "Entresto Oral Tablet"
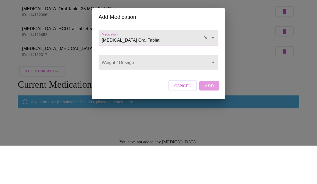
click at [149, 62] on body "MyMenopauseRx All Medications Bumex Oral Tablet 1 MG - 1 MG ID: 114112638 Carve…" at bounding box center [158, 49] width 313 height 306
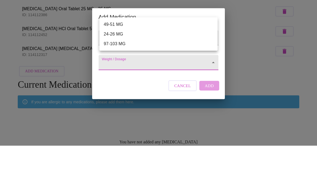
scroll to position [126, 0]
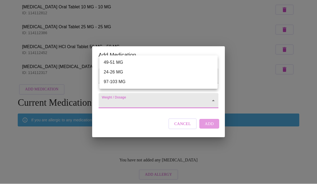
click at [116, 84] on li "97-103 MG" at bounding box center [159, 82] width 118 height 10
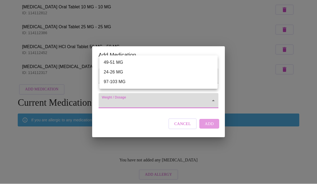
type input "97-103 MG"
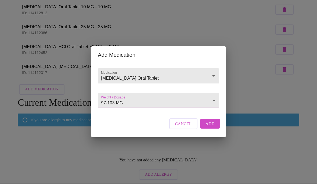
click at [210, 128] on span "Add" at bounding box center [210, 124] width 9 height 7
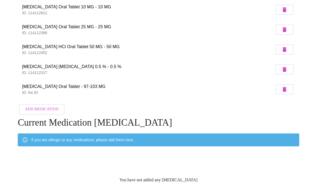
scroll to position [126, 0]
click at [40, 110] on span "Add Medication" at bounding box center [41, 109] width 33 height 7
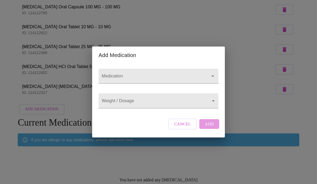
click at [179, 74] on input "Medication" at bounding box center [151, 79] width 100 height 10
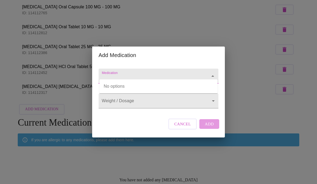
scroll to position [126, 0]
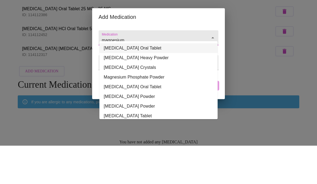
click at [142, 82] on li "Magnesium Gluconate Oral Tablet" at bounding box center [159, 87] width 118 height 10
type input "Magnesium Gluconate Oral Tablet"
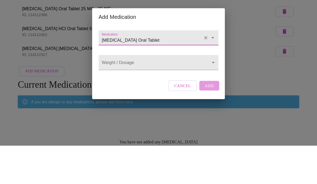
click at [162, 64] on body "MyMenopauseRx All Medications Bumex Oral Tablet 1 MG - 1 MG ID: 114112638 Carve…" at bounding box center [158, 40] width 313 height 326
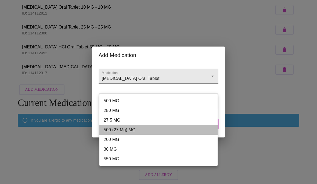
click at [110, 131] on li "500 (27 Mg) MG" at bounding box center [159, 130] width 118 height 10
type input "500 (27 Mg) MG"
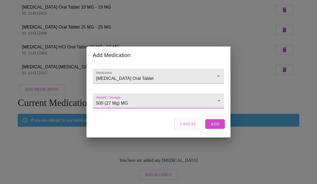
click at [215, 128] on span "Add" at bounding box center [215, 124] width 9 height 7
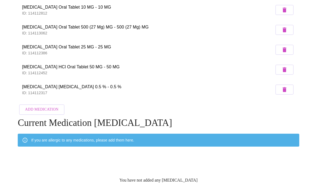
click at [42, 108] on span "Add Medication" at bounding box center [41, 109] width 33 height 7
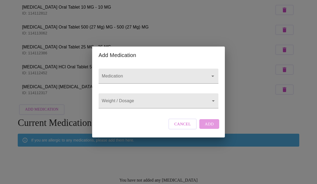
click at [176, 69] on div at bounding box center [159, 76] width 120 height 15
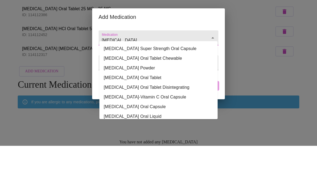
scroll to position [23, 0]
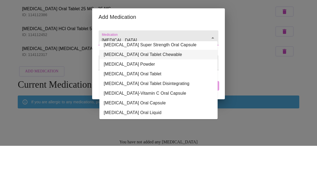
click at [158, 88] on li "Vitamin D3 Oral Tablet Chewable" at bounding box center [159, 93] width 118 height 10
type input "Vitamin D3 Oral Tablet Chewable"
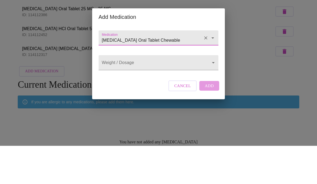
click at [211, 64] on body "MyMenopauseRx All Medications Bumex Oral Tablet 1 MG - 1 MG ID: 114112638 Carve…" at bounding box center [158, 30] width 313 height 346
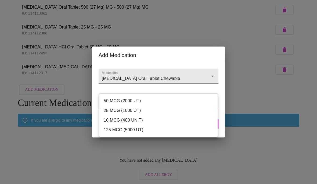
click at [127, 101] on li "50 MCG (2000 UT)" at bounding box center [159, 101] width 118 height 10
type input "50 MCG (2000 UT)"
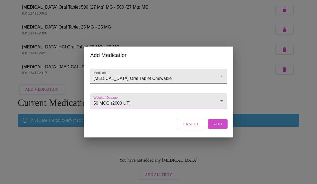
click at [216, 128] on span "Add" at bounding box center [218, 124] width 9 height 7
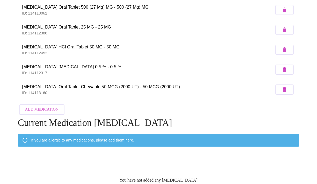
click at [46, 106] on span "Add Medication" at bounding box center [41, 109] width 33 height 7
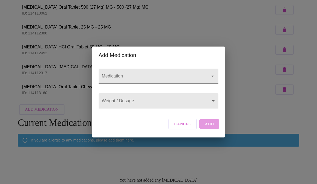
click at [175, 74] on input "Medication" at bounding box center [151, 79] width 100 height 10
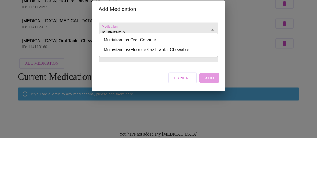
click at [139, 82] on li "Multivitamins Oral Capsule" at bounding box center [159, 87] width 118 height 10
type input "Multivitamins Oral Capsule"
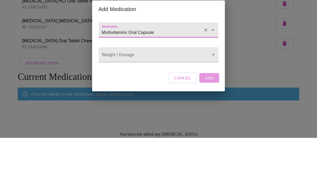
click at [213, 56] on body "MyMenopauseRx All Medications Bumex Oral Tablet 1 MG - 1 MG ID: 114112638 Carve…" at bounding box center [158, 20] width 313 height 366
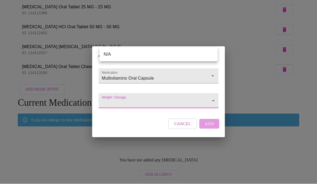
click at [211, 104] on div at bounding box center [158, 92] width 317 height 184
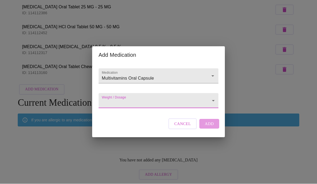
click at [210, 130] on div "Cancel Add" at bounding box center [194, 124] width 54 height 16
click at [213, 101] on body "MyMenopauseRx All Medications Bumex Oral Tablet 1 MG - 1 MG ID: 114112638 Carve…" at bounding box center [158, 0] width 313 height 366
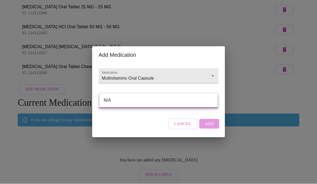
click at [117, 101] on li "N/A" at bounding box center [159, 101] width 118 height 10
type input "N/A"
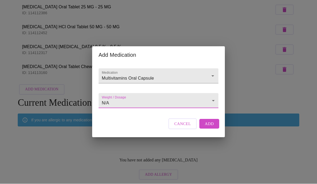
click at [210, 128] on span "Add" at bounding box center [209, 124] width 9 height 7
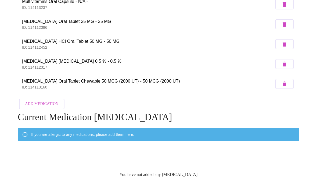
scroll to position [205, 0]
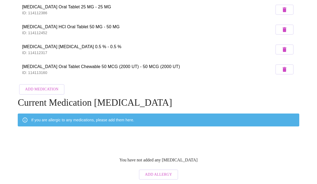
click at [160, 172] on span "Add Allergy" at bounding box center [158, 175] width 27 height 7
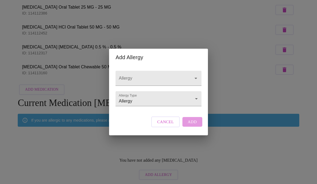
click at [196, 75] on icon "Open" at bounding box center [196, 78] width 6 height 6
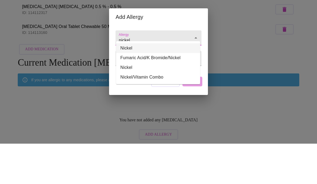
click at [124, 84] on li "Nickel" at bounding box center [158, 89] width 84 height 10
type input "Nickel"
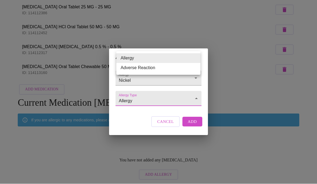
click at [164, 97] on div at bounding box center [158, 92] width 317 height 184
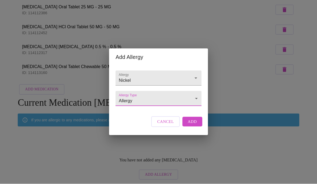
click at [193, 125] on span "Add" at bounding box center [192, 121] width 9 height 7
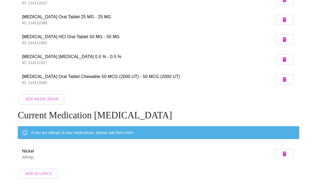
scroll to position [197, 0]
click at [38, 172] on span "Add Allergy" at bounding box center [38, 174] width 27 height 7
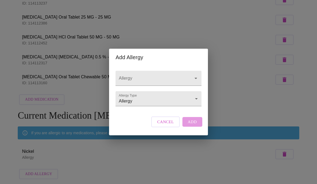
click at [196, 75] on icon "Open" at bounding box center [196, 78] width 6 height 6
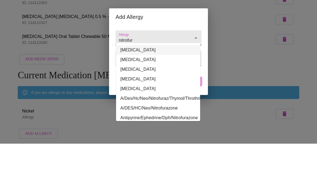
click at [135, 86] on li "Nitrofurantoin" at bounding box center [158, 91] width 84 height 10
type input "Nitrofurantoin"
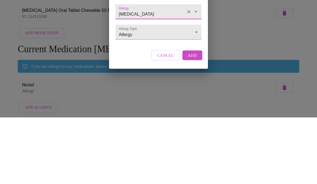
click at [194, 118] on span "Add" at bounding box center [192, 121] width 9 height 7
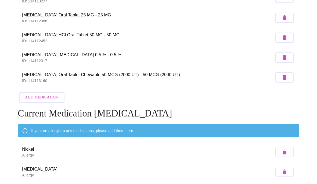
scroll to position [217, 0]
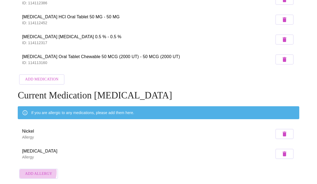
click at [35, 171] on span "Add Allergy" at bounding box center [38, 174] width 27 height 7
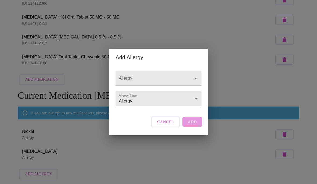
click at [197, 75] on icon "Open" at bounding box center [196, 78] width 6 height 6
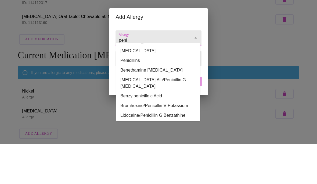
scroll to position [38, 0]
click at [132, 96] on li "Penicillins" at bounding box center [158, 101] width 84 height 10
type input "Penicillins"
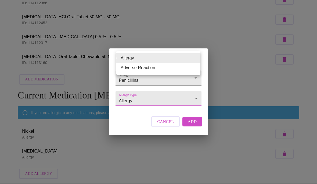
click at [194, 130] on div at bounding box center [158, 92] width 317 height 184
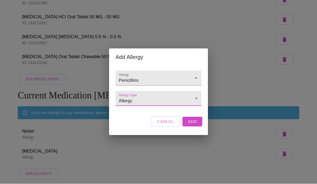
click at [195, 125] on span "Add" at bounding box center [192, 121] width 9 height 7
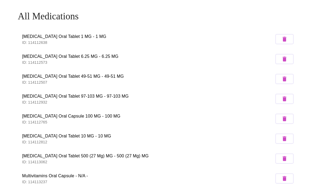
scroll to position [0, 0]
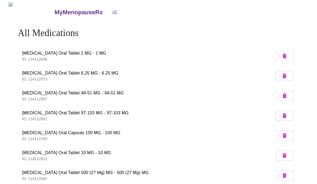
click at [108, 10] on button "open drawer" at bounding box center [114, 12] width 13 height 13
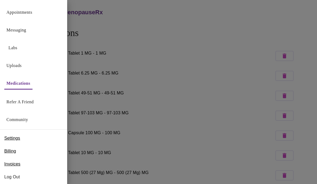
click at [161, 39] on div at bounding box center [158, 92] width 317 height 184
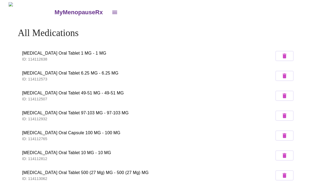
click at [55, 11] on h3 "MyMenopauseRx" at bounding box center [79, 12] width 48 height 7
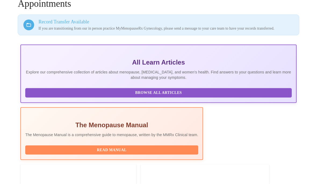
scroll to position [43, 0]
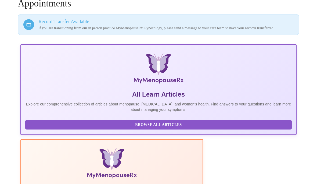
click at [63, 128] on span "Browse All Articles" at bounding box center [159, 125] width 256 height 7
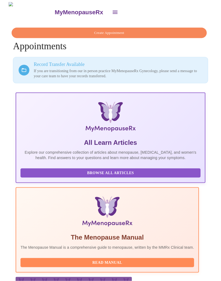
scroll to position [0, 0]
click at [112, 12] on icon "open drawer" at bounding box center [114, 12] width 5 height 3
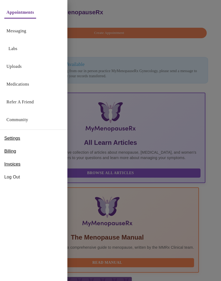
click at [135, 51] on div at bounding box center [110, 140] width 221 height 281
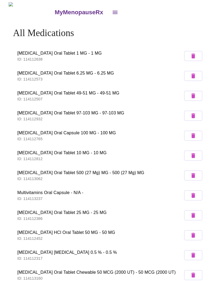
click at [166, 184] on span "traMADol HCl Oral Tablet 50 MG - 50 MG" at bounding box center [99, 232] width 165 height 6
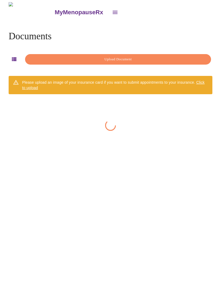
scroll to position [11, 0]
